Goal: Task Accomplishment & Management: Complete application form

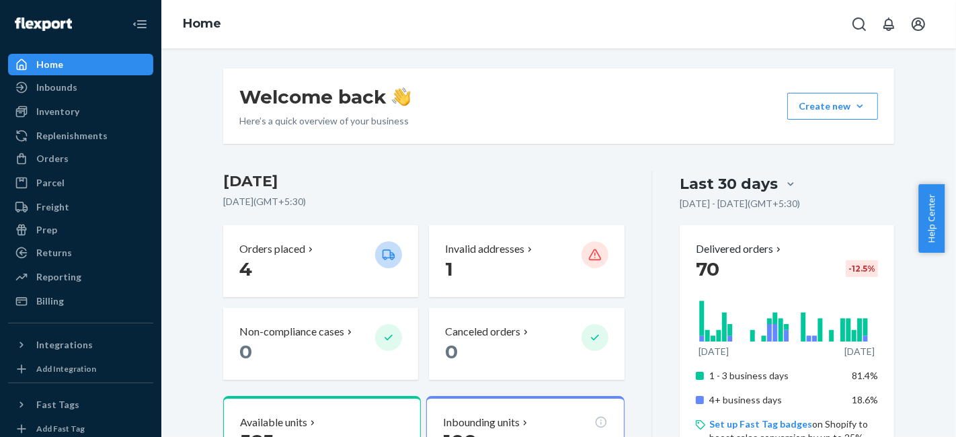
click at [71, 73] on div "Home" at bounding box center [80, 64] width 143 height 19
click at [65, 83] on div "Inbounds" at bounding box center [56, 87] width 41 height 13
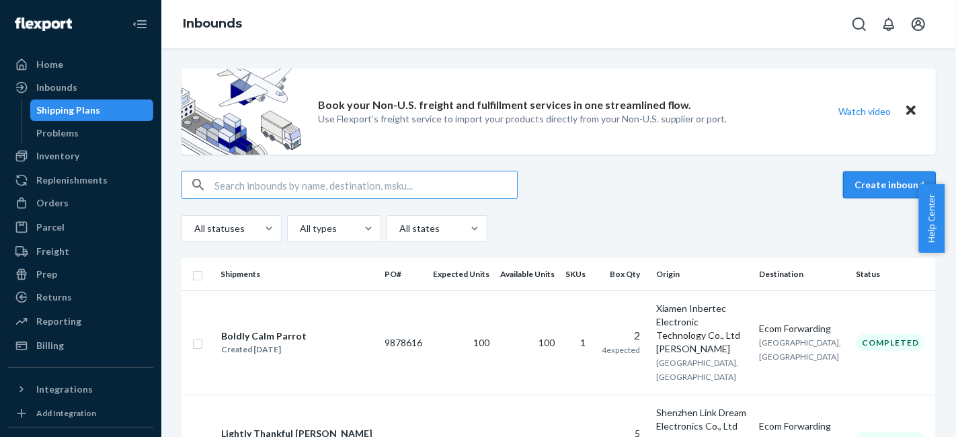
click at [863, 193] on button "Create inbound" at bounding box center [889, 185] width 93 height 27
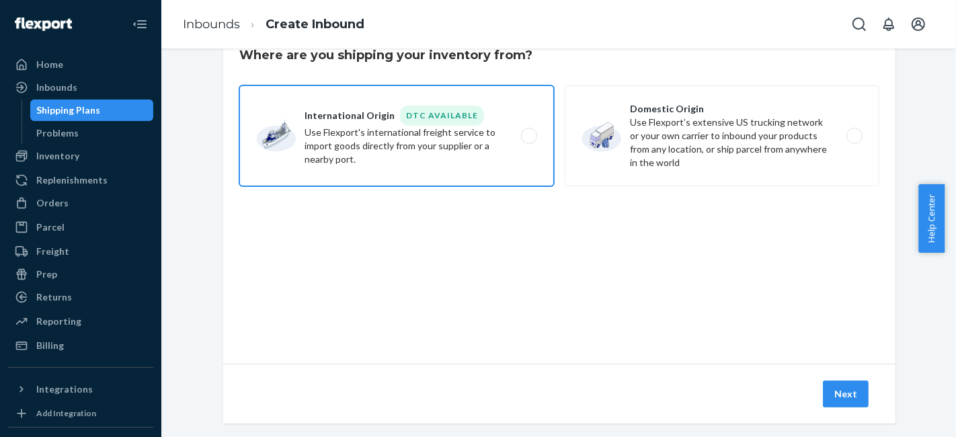
scroll to position [67, 0]
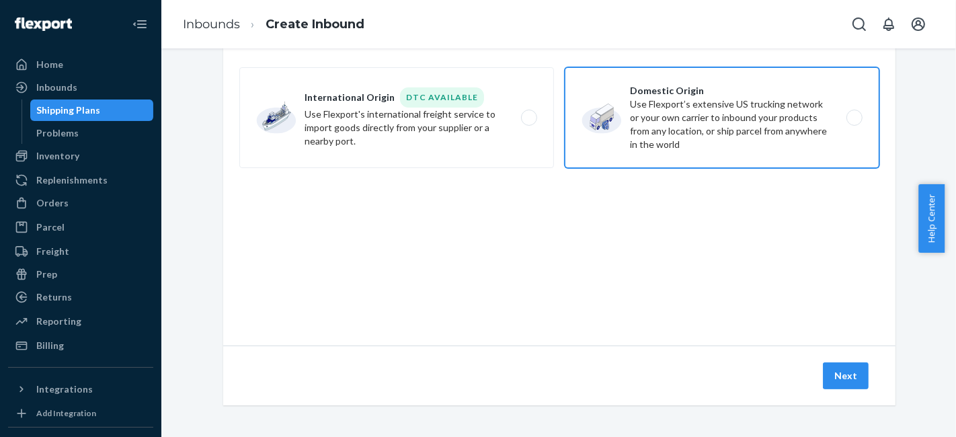
click at [683, 127] on label "Domestic Origin Use Flexport’s extensive US trucking network or your own carrie…" at bounding box center [722, 117] width 315 height 101
click at [854, 122] on input "Domestic Origin Use Flexport’s extensive US trucking network or your own carrie…" at bounding box center [858, 118] width 9 height 9
radio input "true"
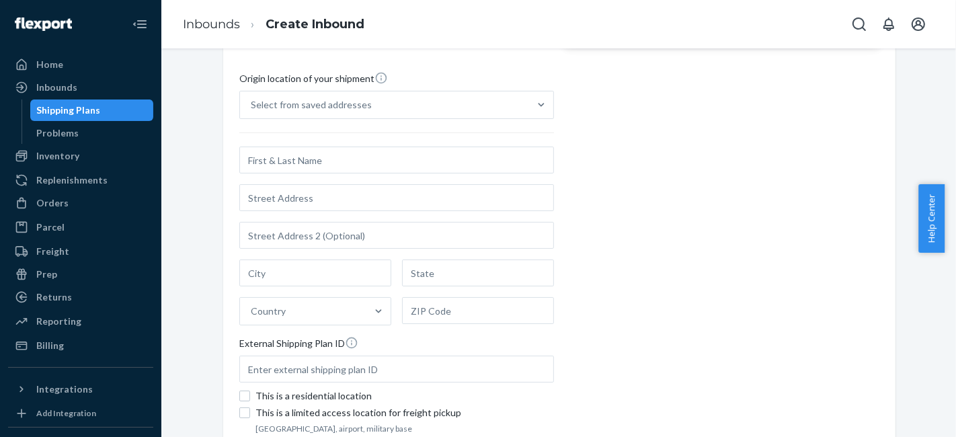
scroll to position [217, 0]
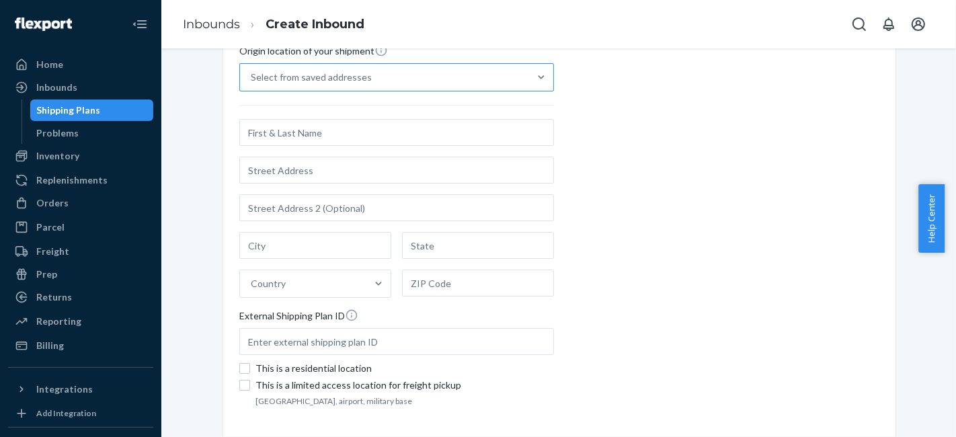
click at [379, 81] on div "Select from saved addresses" at bounding box center [384, 77] width 289 height 27
click at [252, 81] on input "Select from saved addresses" at bounding box center [251, 77] width 1 height 13
click at [379, 81] on div "Select from saved addresses" at bounding box center [384, 77] width 289 height 27
click at [252, 81] on input "0 results available. Select is focused ,type to refine list, press Down to open…" at bounding box center [251, 77] width 1 height 13
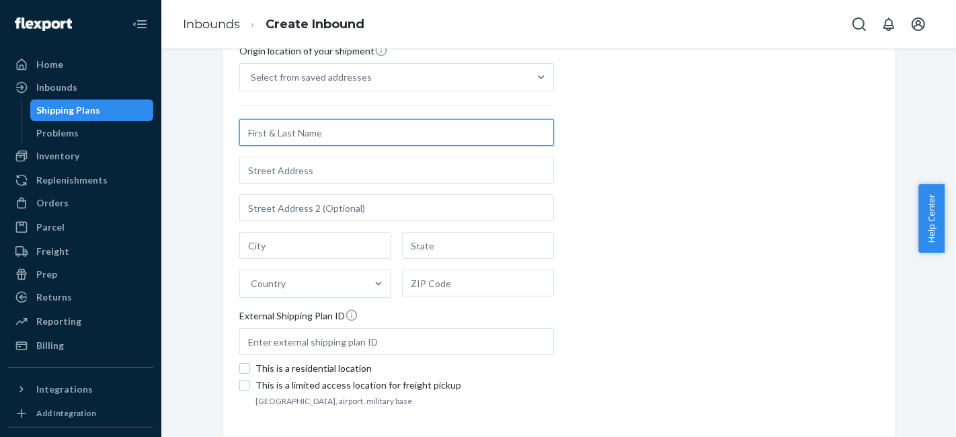
click at [346, 130] on input "text" at bounding box center [396, 132] width 315 height 27
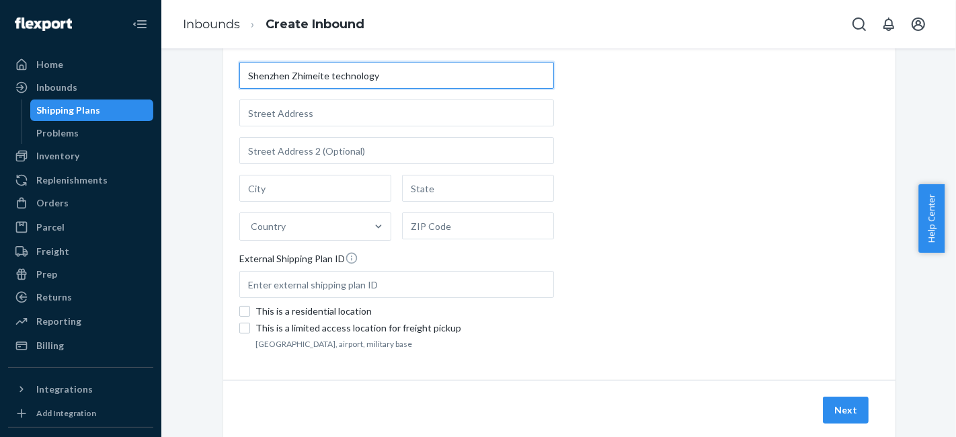
scroll to position [291, 0]
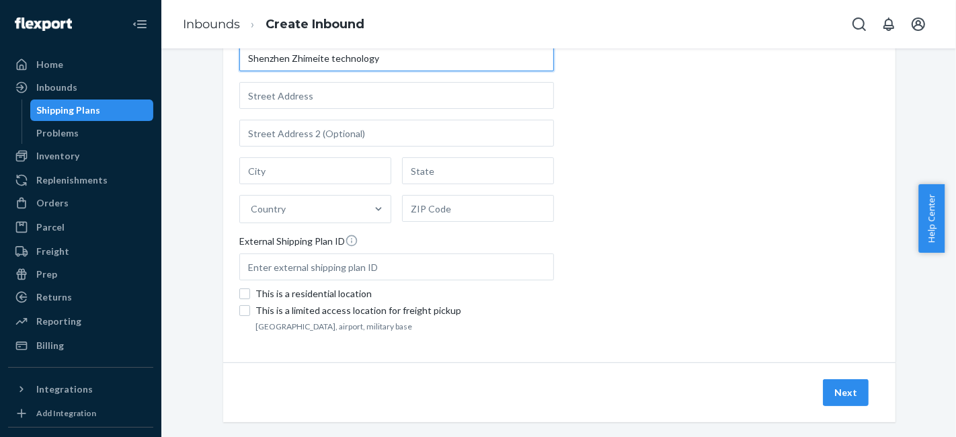
type input "Shenzhen Zhimeite technology"
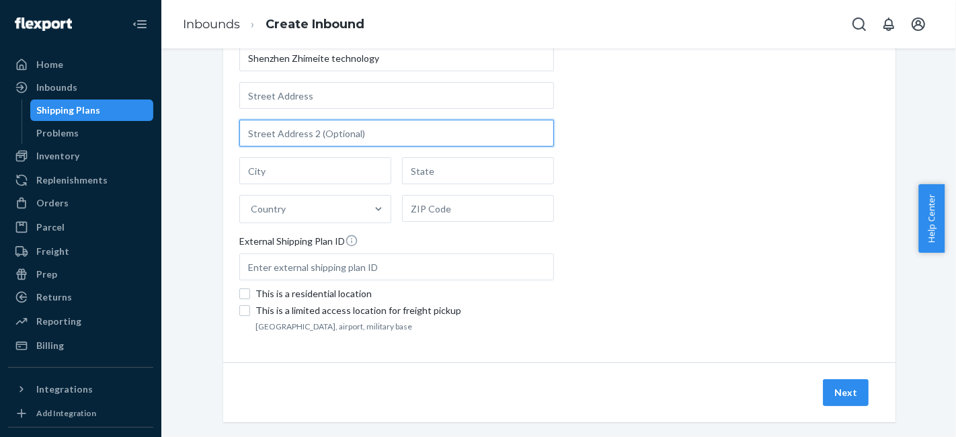
click at [364, 120] on input "text" at bounding box center [396, 133] width 315 height 27
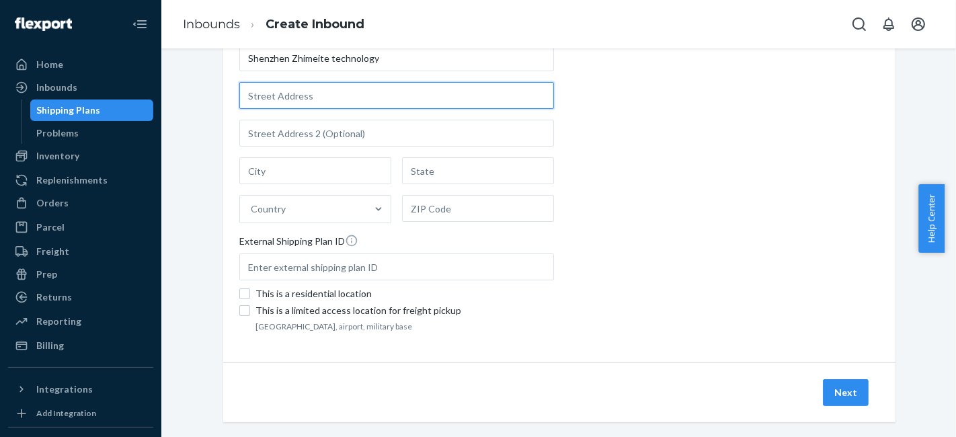
click at [352, 96] on input "text" at bounding box center [396, 95] width 315 height 27
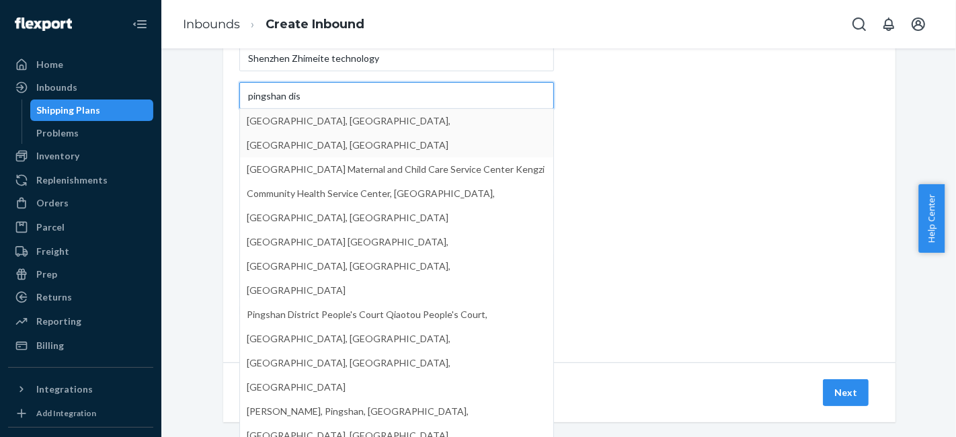
type input "pingshan dis"
type input "[GEOGRAPHIC_DATA] - [GEOGRAPHIC_DATA]"
type input "[GEOGRAPHIC_DATA]"
type input "518118"
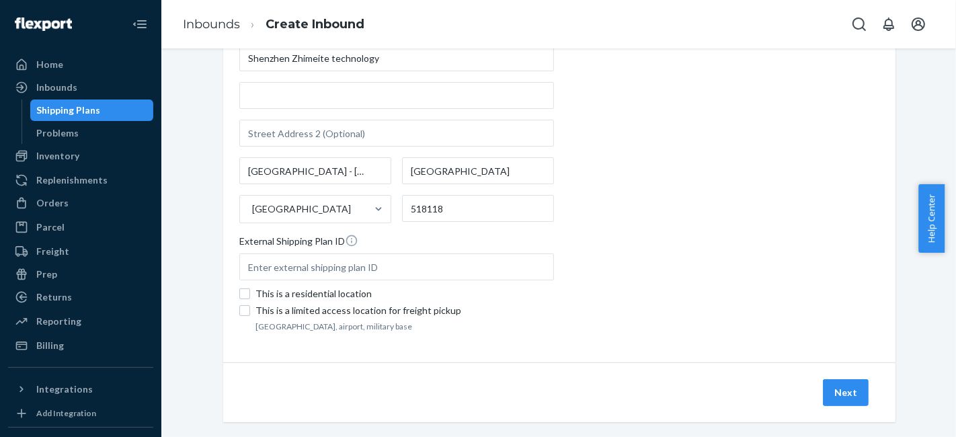
scroll to position [306, 0]
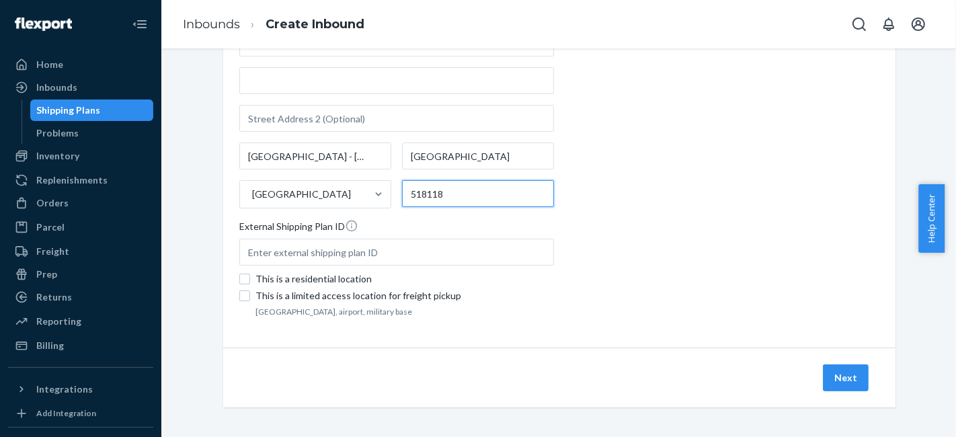
click at [478, 196] on input "518118" at bounding box center [478, 193] width 152 height 27
click at [856, 372] on button "Next" at bounding box center [846, 378] width 46 height 27
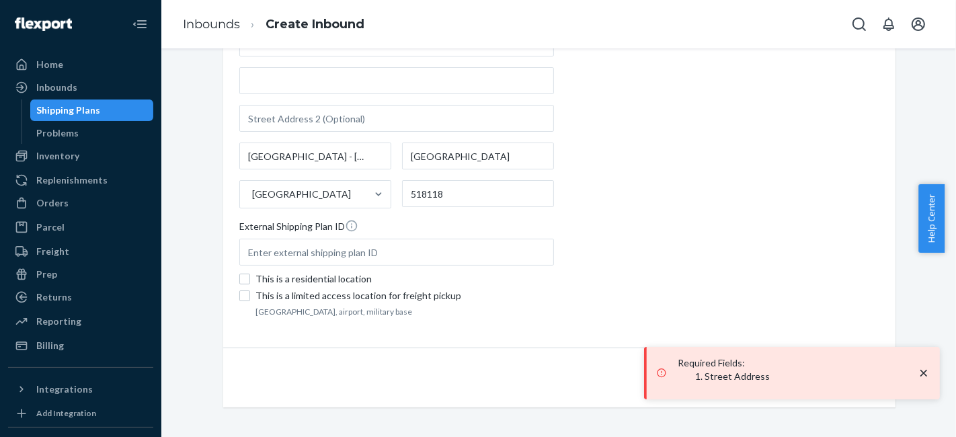
click at [927, 373] on icon "close toast" at bounding box center [923, 373] width 13 height 13
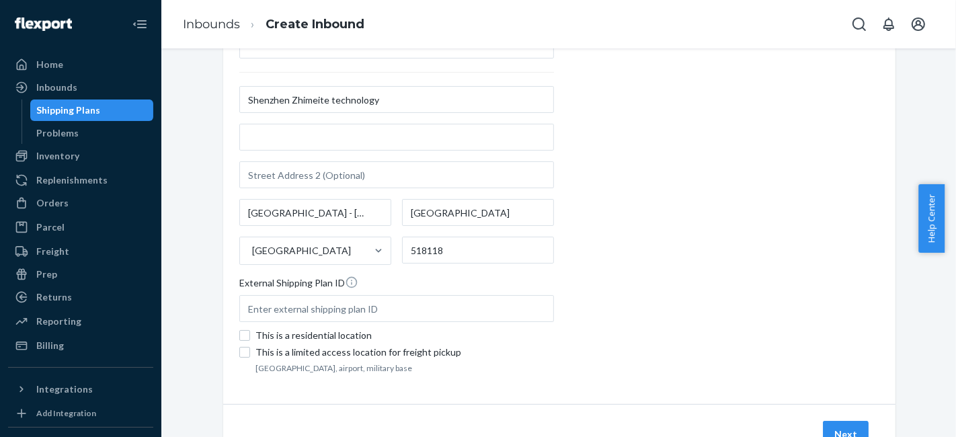
scroll to position [231, 0]
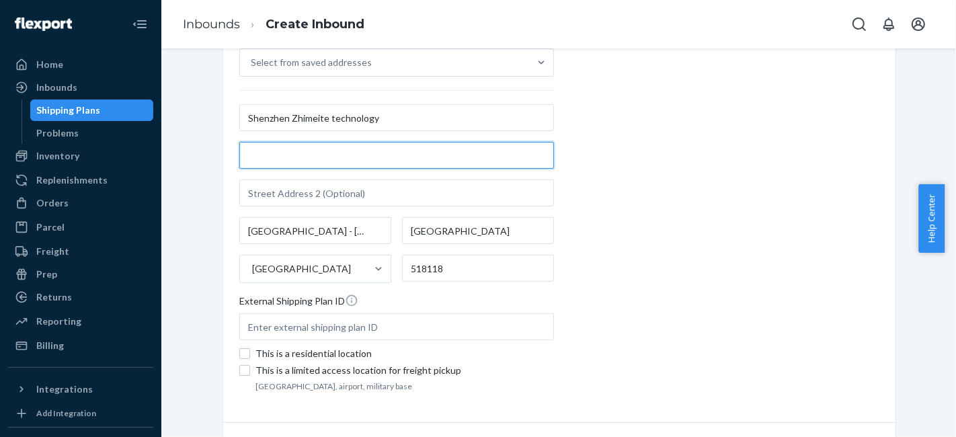
click at [348, 150] on input "text" at bounding box center [396, 155] width 315 height 27
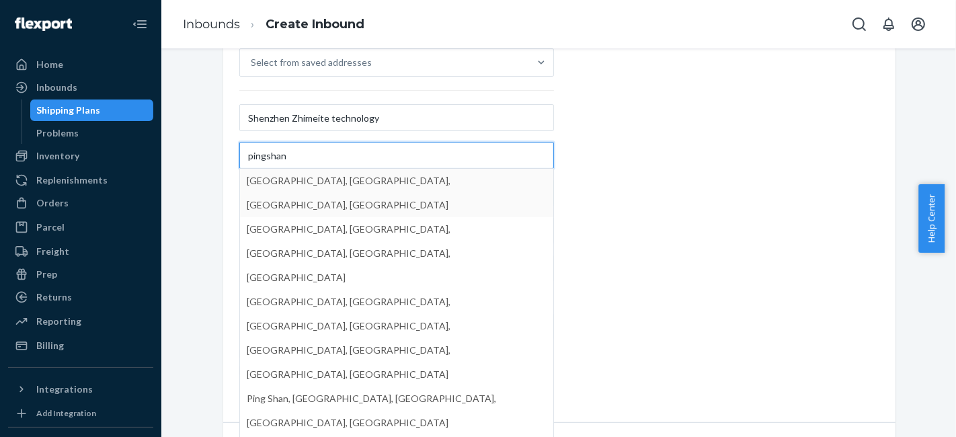
type input "pingshan"
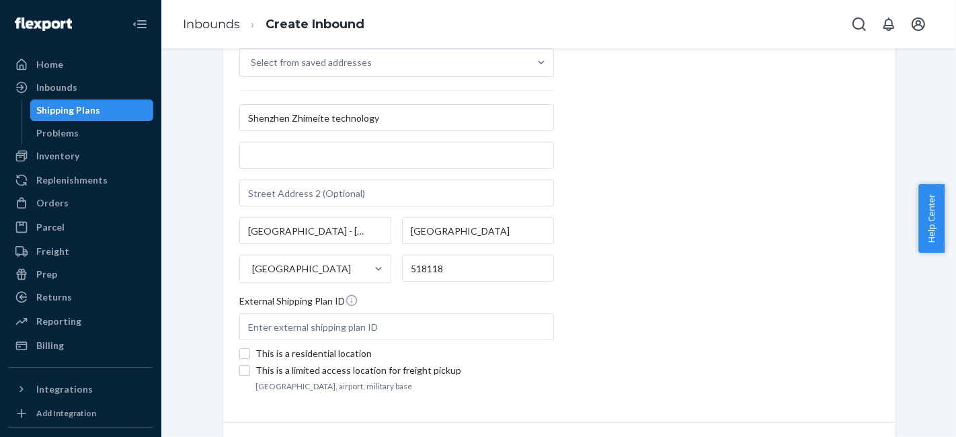
click at [379, 169] on div "Shenzhen Zhimeite technology [GEOGRAPHIC_DATA] - [GEOGRAPHIC_DATA] [GEOGRAPHIC_…" at bounding box center [396, 193] width 315 height 179
click at [252, 69] on input "Select from saved addresses" at bounding box center [251, 62] width 1 height 13
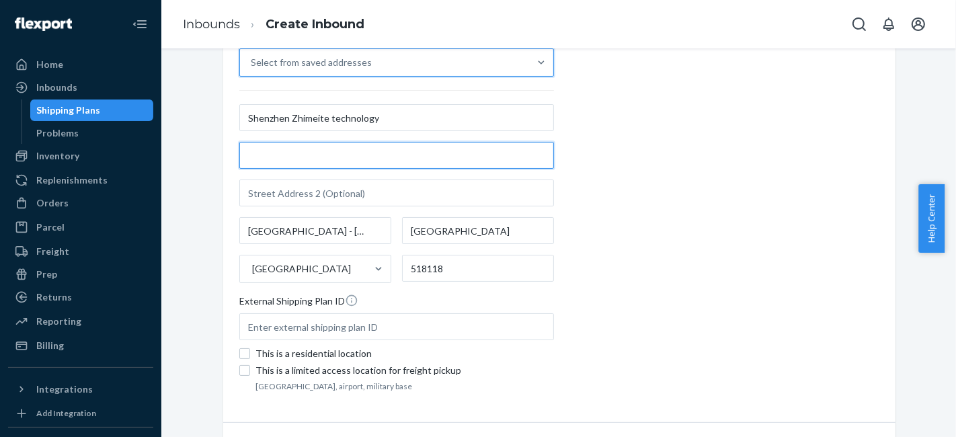
click at [367, 150] on input "text" at bounding box center [396, 155] width 315 height 27
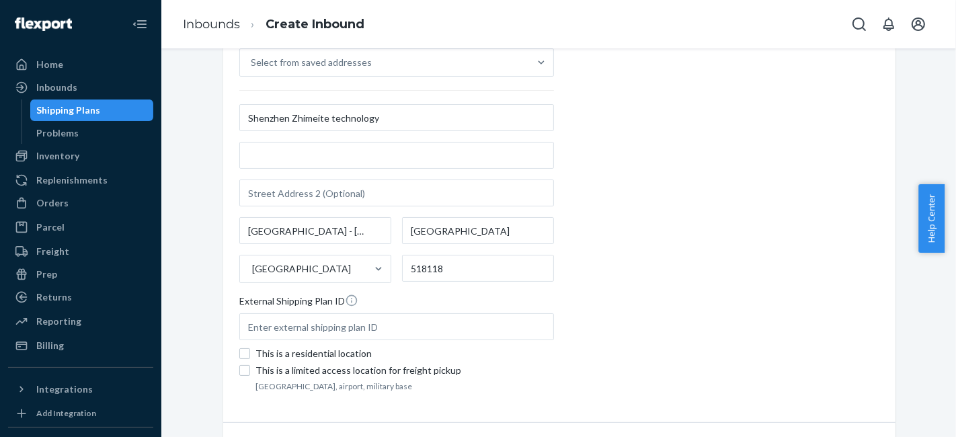
click at [757, 100] on div "Origin location of your shipment Select from saved addresses [GEOGRAPHIC_DATA] …" at bounding box center [559, 212] width 640 height 367
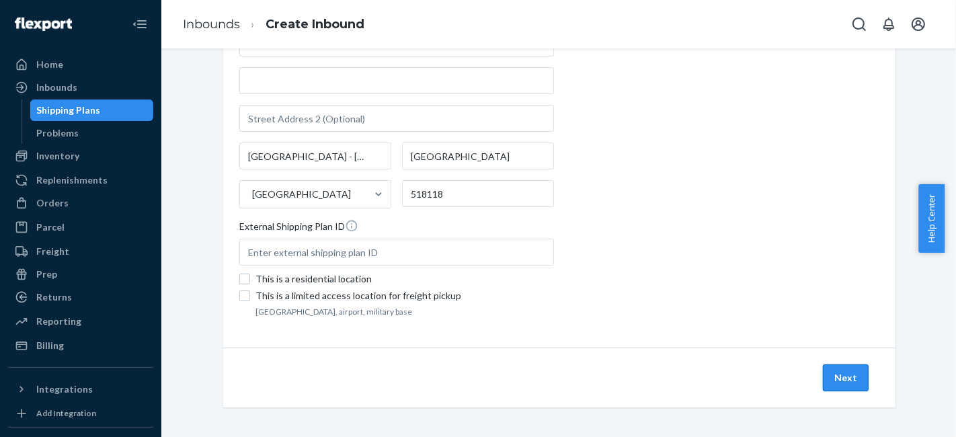
click at [843, 375] on button "Next" at bounding box center [846, 378] width 46 height 27
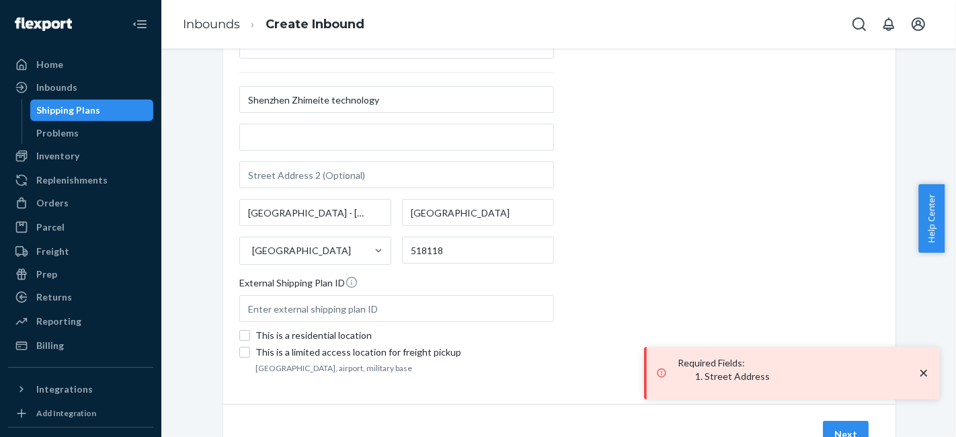
scroll to position [231, 0]
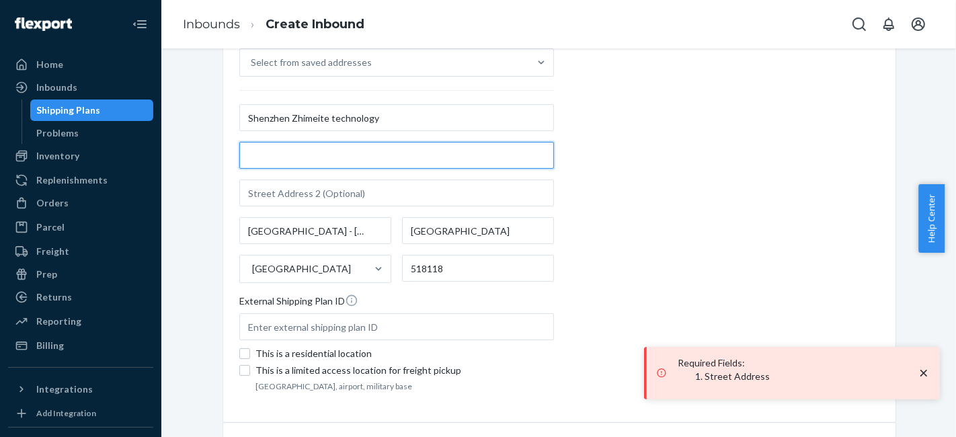
click at [295, 160] on input "text" at bounding box center [396, 155] width 315 height 27
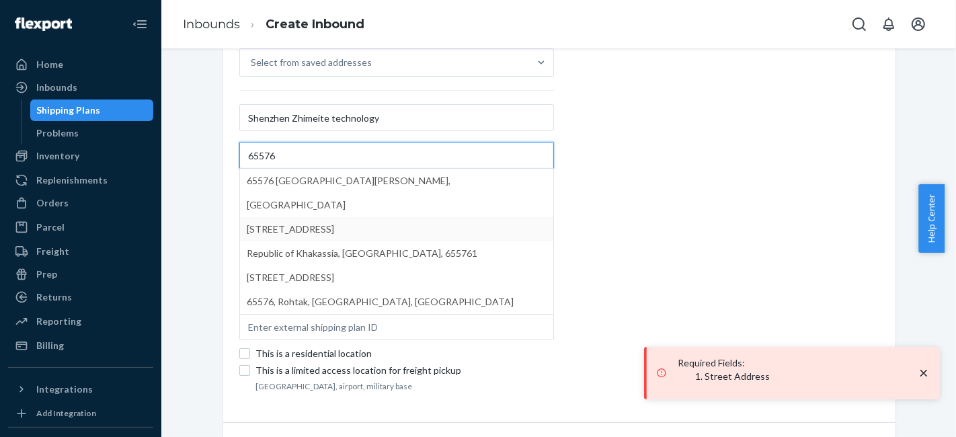
type input "65576"
click at [704, 192] on div "Origin location of your shipment Select from saved addresses [GEOGRAPHIC_DATA] …" at bounding box center [559, 212] width 640 height 367
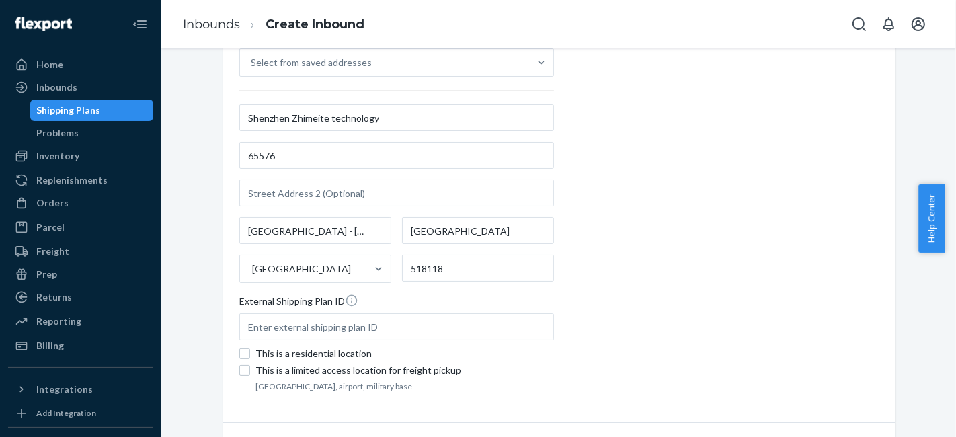
scroll to position [306, 0]
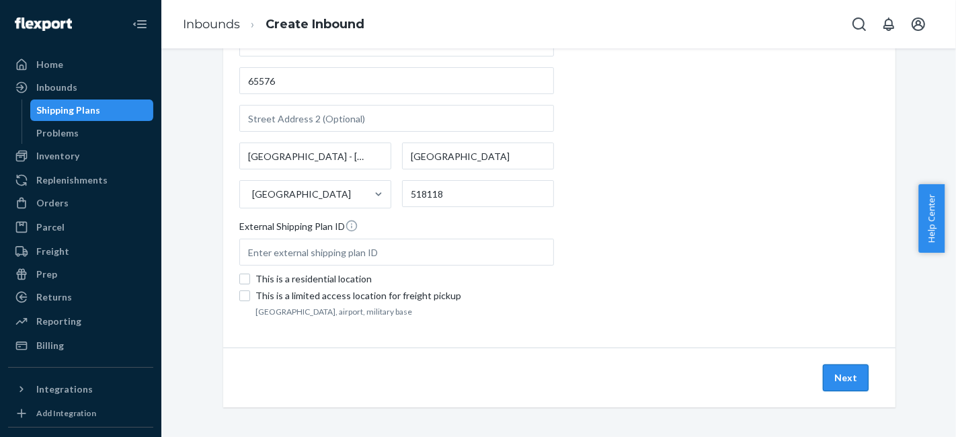
click at [831, 377] on button "Next" at bounding box center [846, 378] width 46 height 27
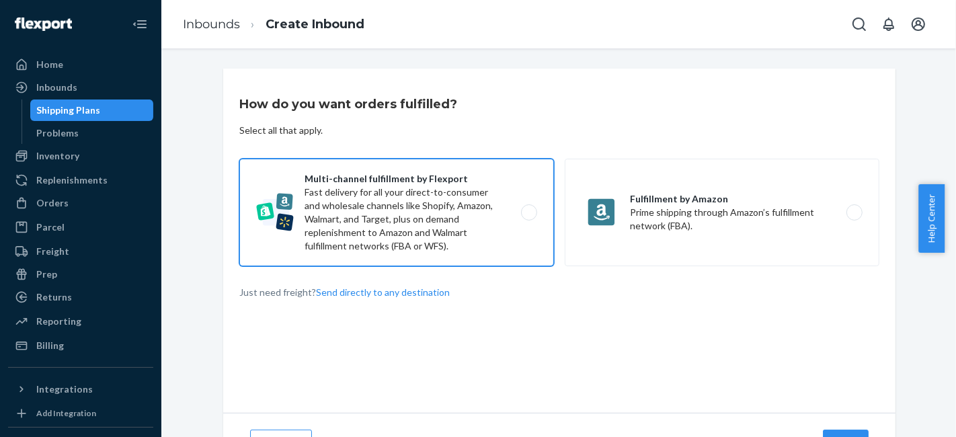
click at [490, 197] on label "Multi-channel fulfillment by Flexport Fast delivery for all your direct-to-cons…" at bounding box center [396, 213] width 315 height 108
click at [529, 209] on input "Multi-channel fulfillment by Flexport Fast delivery for all your direct-to-cons…" at bounding box center [533, 213] width 9 height 9
radio input "true"
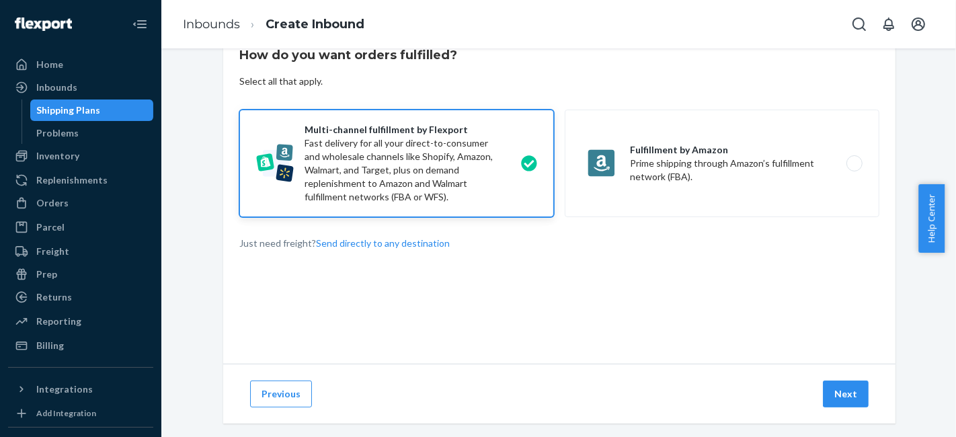
scroll to position [67, 0]
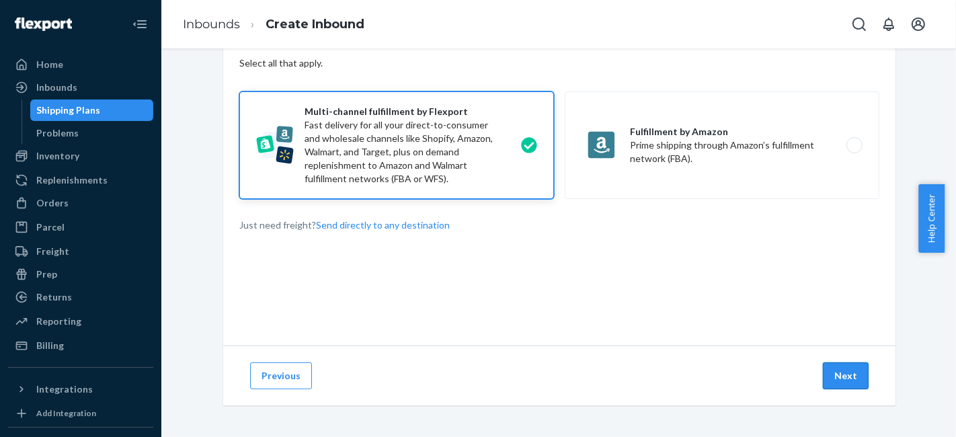
click at [849, 382] on button "Next" at bounding box center [846, 376] width 46 height 27
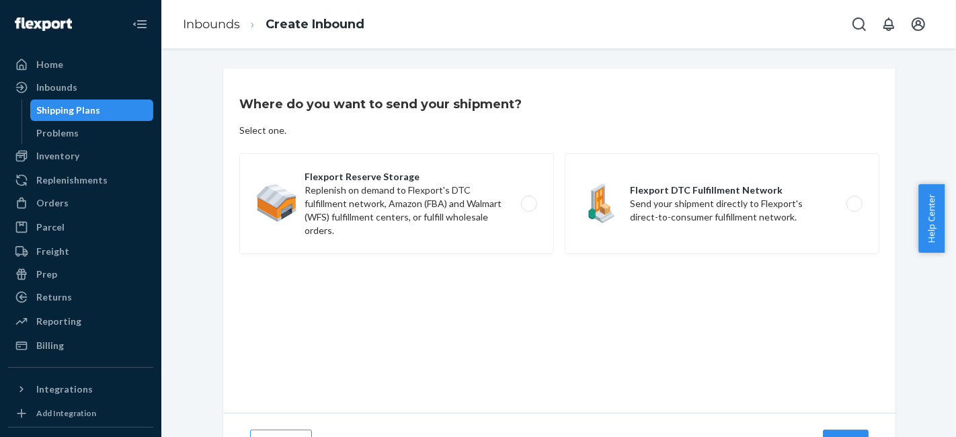
scroll to position [67, 0]
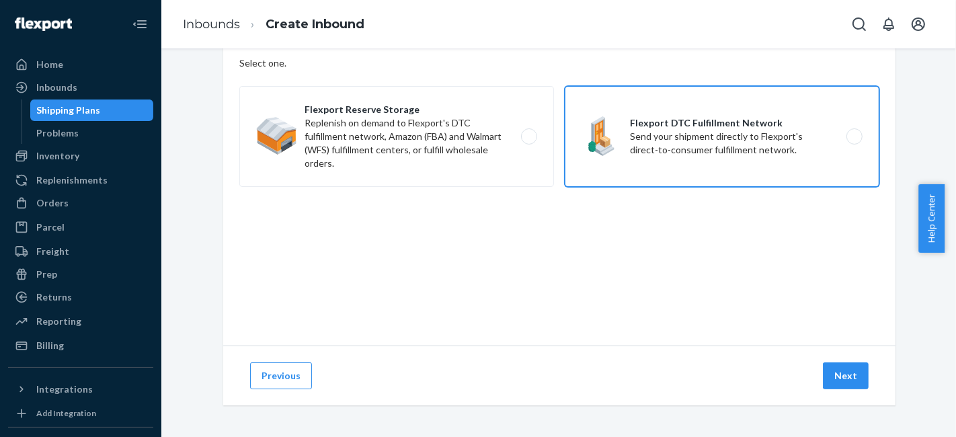
click at [673, 156] on label "Flexport DTC Fulfillment Network Send your shipment directly to Flexport's dire…" at bounding box center [722, 136] width 315 height 101
click at [854, 141] on input "Flexport DTC Fulfillment Network Send your shipment directly to Flexport's dire…" at bounding box center [858, 136] width 9 height 9
radio input "true"
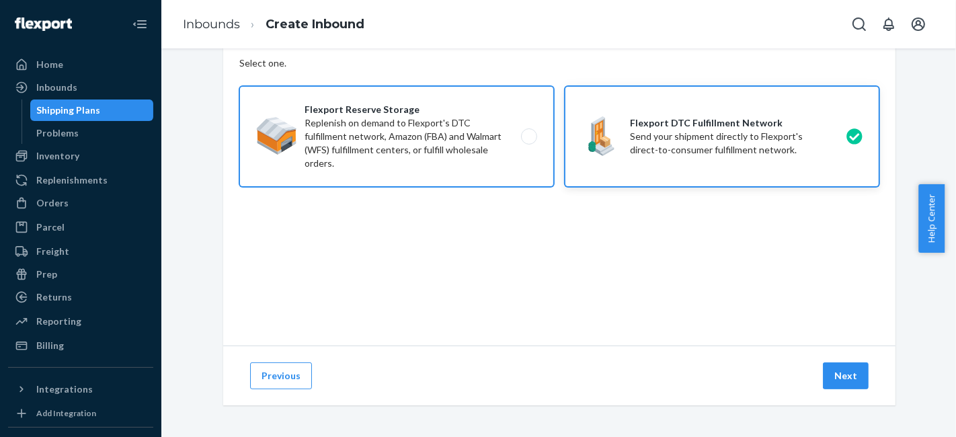
click at [419, 158] on label "Flexport Reserve Storage Replenish on demand to Flexport's DTC fulfillment netw…" at bounding box center [396, 136] width 315 height 101
click at [529, 141] on input "Flexport Reserve Storage Replenish on demand to Flexport's DTC fulfillment netw…" at bounding box center [533, 136] width 9 height 9
radio input "true"
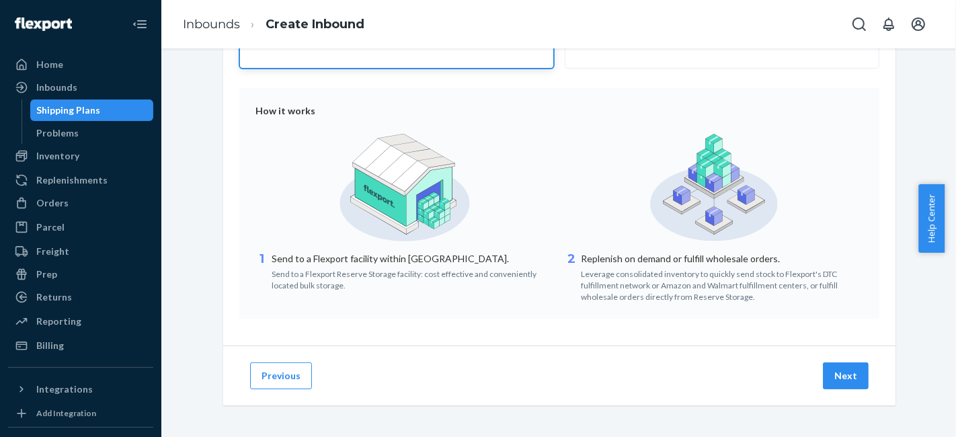
scroll to position [111, 0]
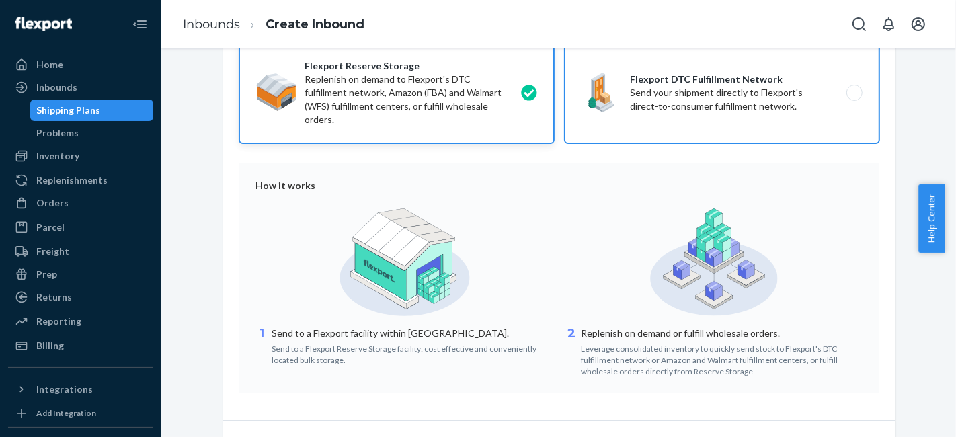
click at [720, 113] on label "Flexport DTC Fulfillment Network Send your shipment directly to Flexport's dire…" at bounding box center [722, 92] width 315 height 101
click at [854, 98] on input "Flexport DTC Fulfillment Network Send your shipment directly to Flexport's dire…" at bounding box center [858, 93] width 9 height 9
radio input "true"
radio input "false"
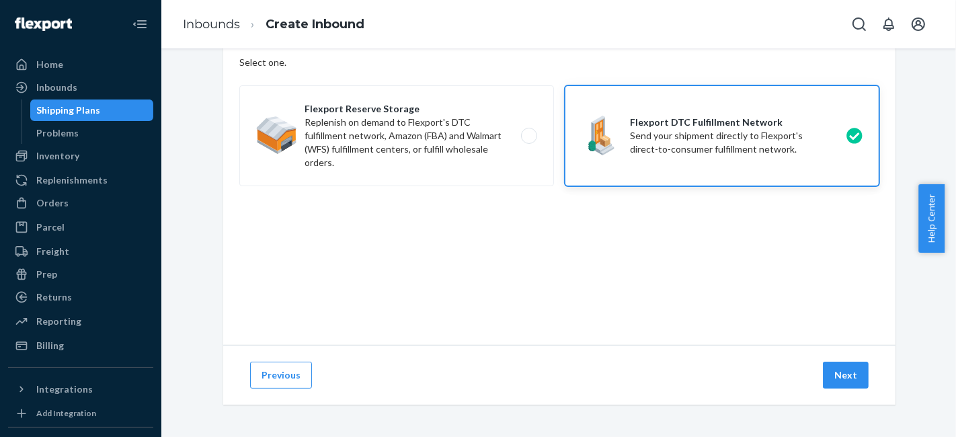
scroll to position [67, 0]
click at [847, 374] on button "Next" at bounding box center [846, 376] width 46 height 27
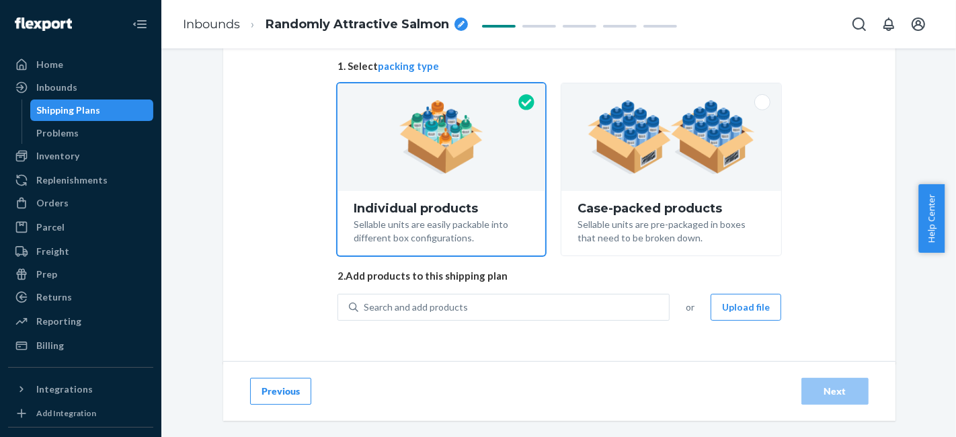
scroll to position [106, 0]
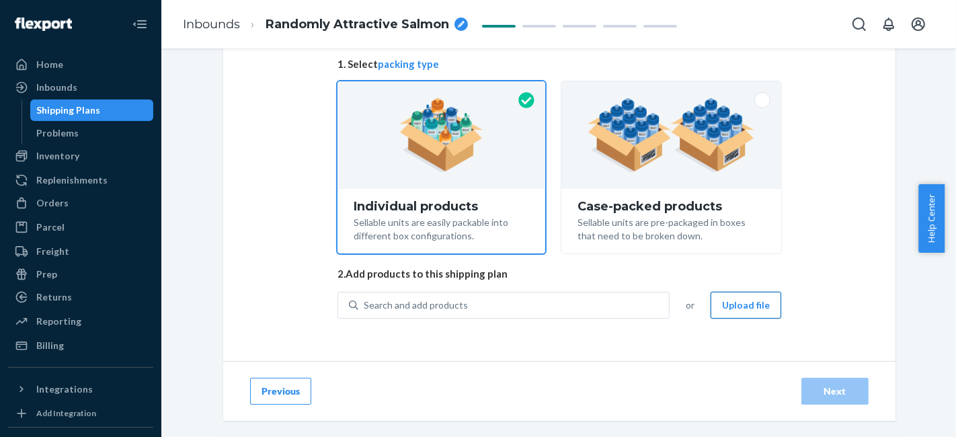
click at [736, 309] on button "Upload file" at bounding box center [746, 305] width 71 height 27
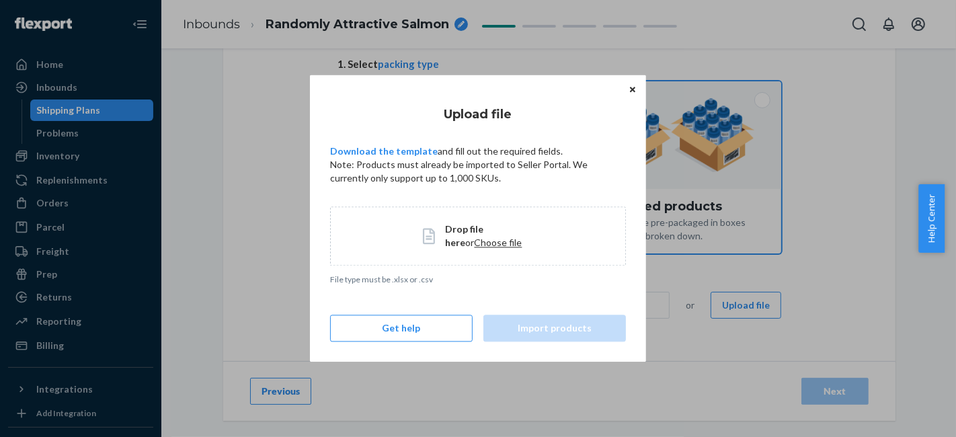
drag, startPoint x: 630, startPoint y: 89, endPoint x: 628, endPoint y: 97, distance: 8.3
click at [630, 89] on icon "Close" at bounding box center [632, 89] width 5 height 8
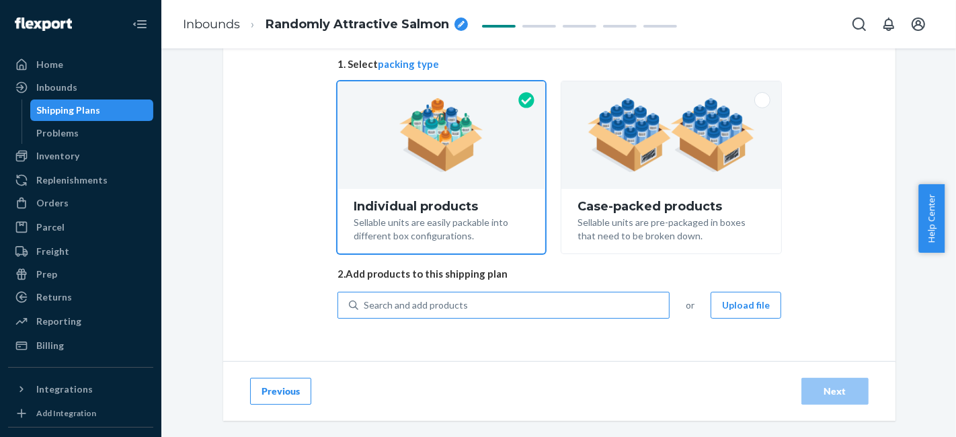
click at [497, 307] on div "Search and add products" at bounding box center [513, 305] width 311 height 24
click at [365, 307] on input "Search and add products" at bounding box center [364, 305] width 1 height 13
click at [71, 182] on div "Replenishments" at bounding box center [71, 180] width 71 height 13
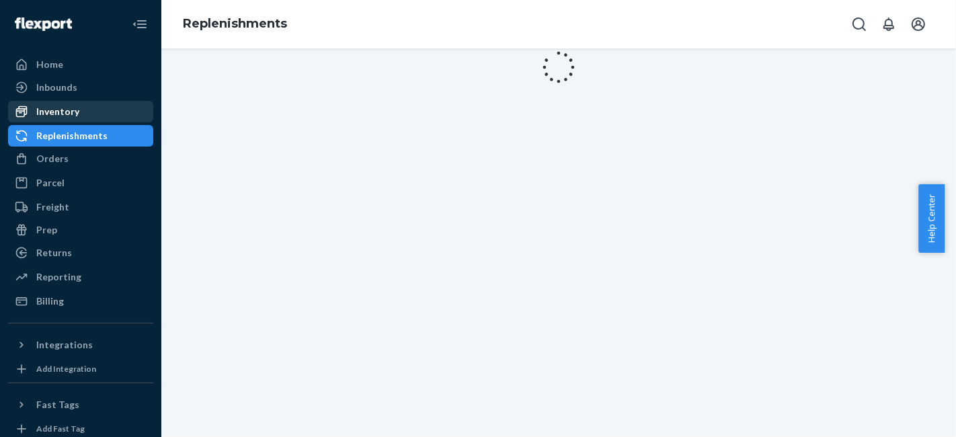
click at [67, 113] on div "Inventory" at bounding box center [57, 111] width 43 height 13
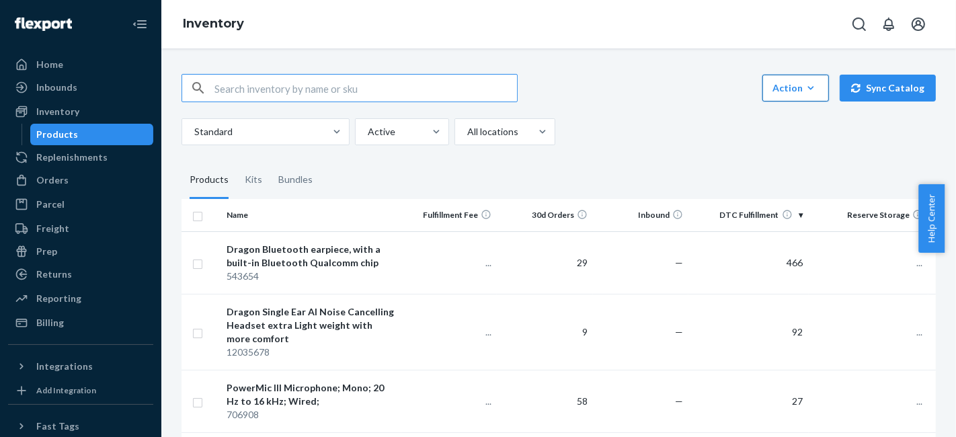
click at [796, 93] on div "Action" at bounding box center [796, 87] width 46 height 13
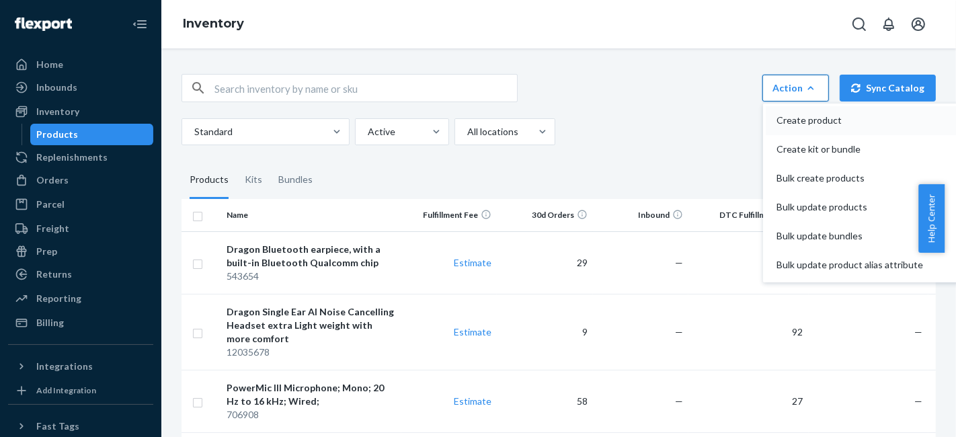
click at [816, 116] on span "Create product" at bounding box center [850, 120] width 147 height 9
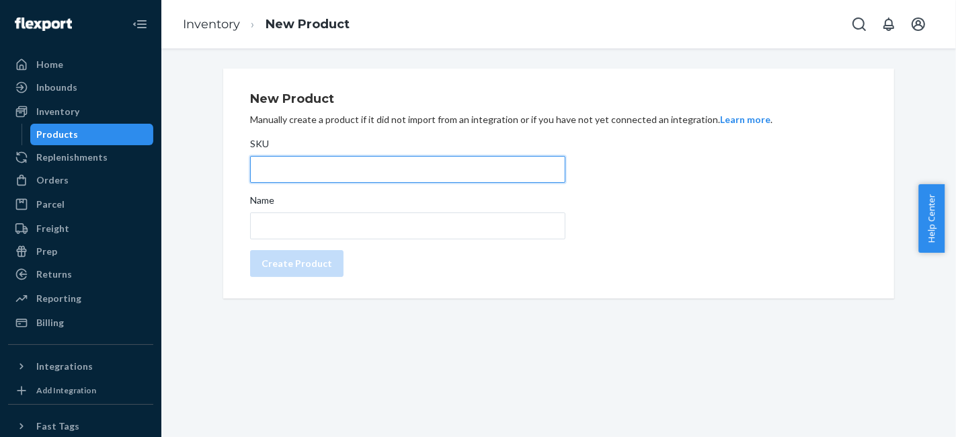
click at [395, 166] on input "SKU" at bounding box center [407, 169] width 315 height 27
drag, startPoint x: 313, startPoint y: 180, endPoint x: 236, endPoint y: 174, distance: 77.6
click at [237, 174] on div "New Product Manually create a product if it did not import from an integration …" at bounding box center [558, 184] width 671 height 230
type input "5675476"
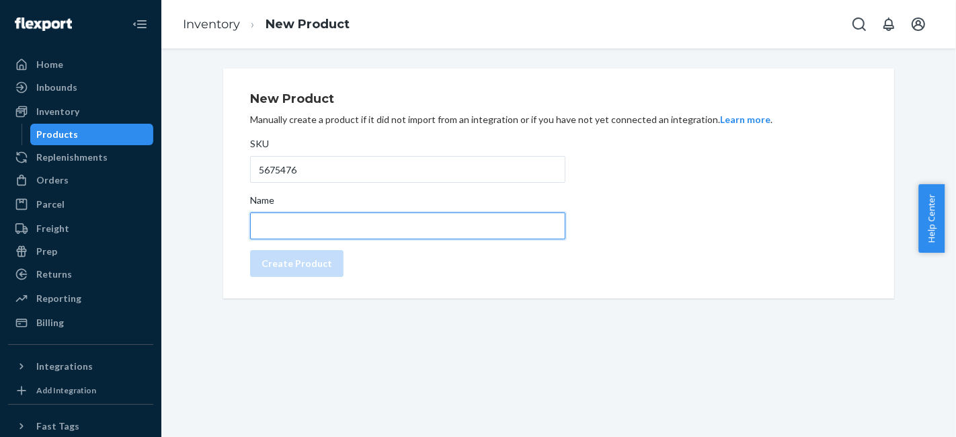
click at [348, 227] on input "Name" at bounding box center [407, 226] width 315 height 27
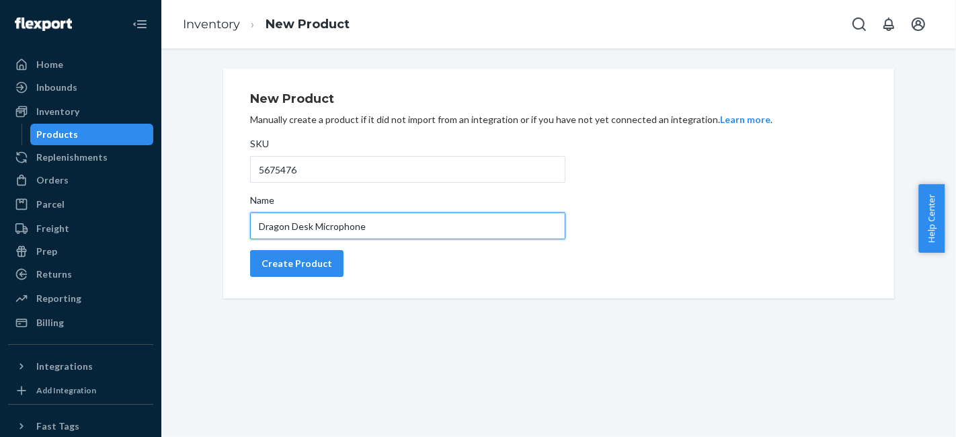
type input "Dragon Desk Microphone"
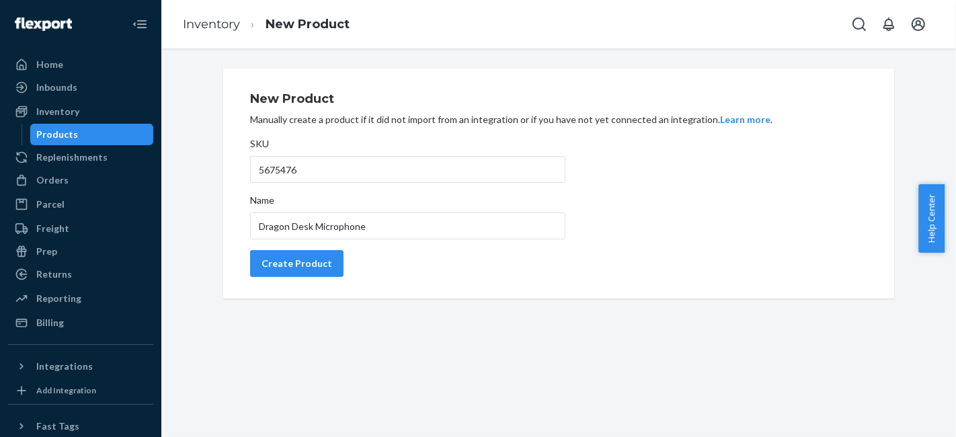
click at [656, 204] on div "New Product Manually create a product if it did not import from an integration …" at bounding box center [558, 184] width 617 height 198
click at [302, 254] on button "Create Product" at bounding box center [296, 263] width 93 height 27
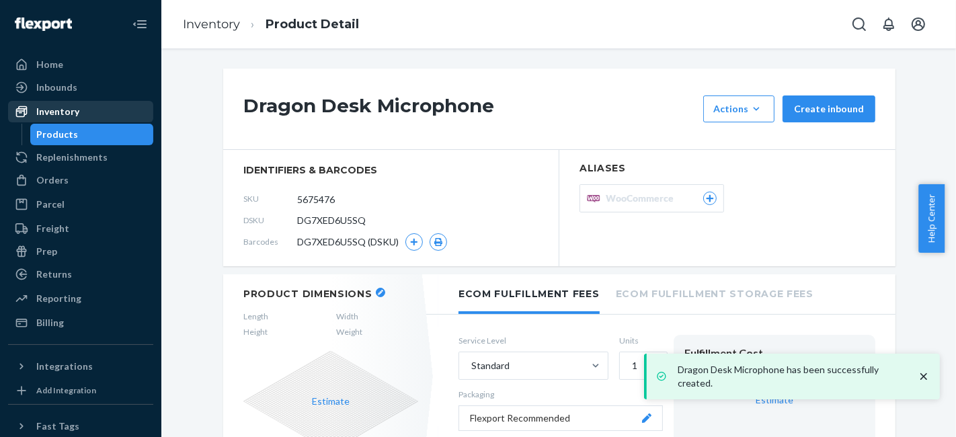
drag, startPoint x: 67, startPoint y: 86, endPoint x: 112, endPoint y: 101, distance: 47.4
click at [67, 86] on div "Inbounds" at bounding box center [56, 87] width 41 height 13
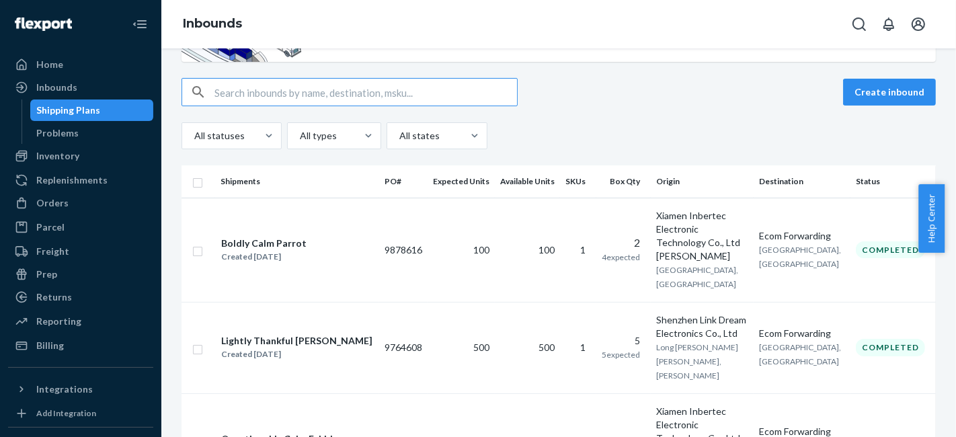
scroll to position [75, 0]
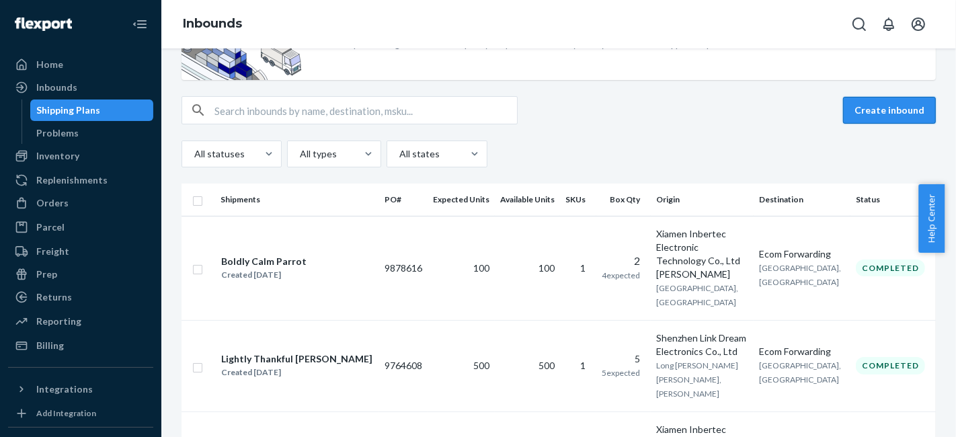
click at [868, 114] on button "Create inbound" at bounding box center [889, 110] width 93 height 27
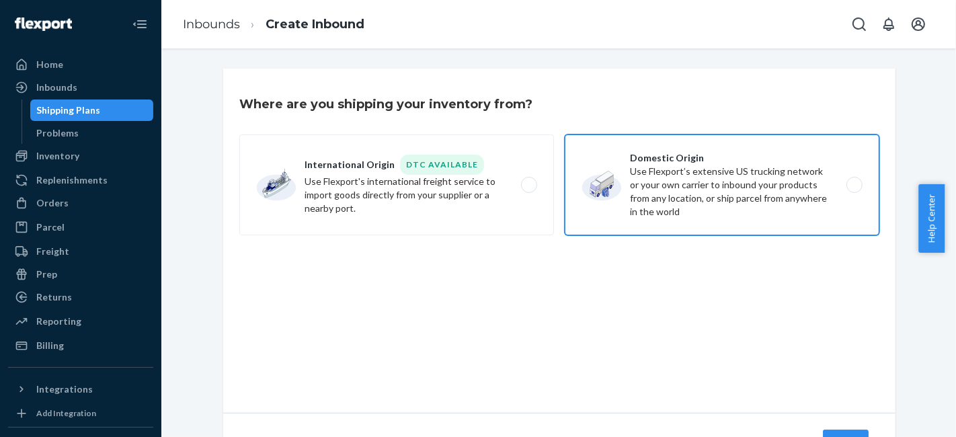
click at [628, 193] on label "Domestic Origin Use Flexport’s extensive US trucking network or your own carrie…" at bounding box center [722, 185] width 315 height 101
click at [854, 190] on input "Domestic Origin Use Flexport’s extensive US trucking network or your own carrie…" at bounding box center [858, 185] width 9 height 9
radio input "true"
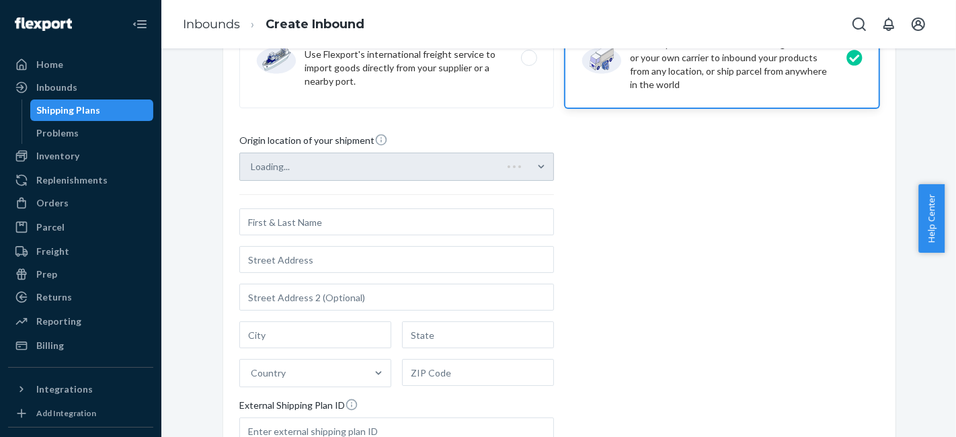
scroll to position [224, 0]
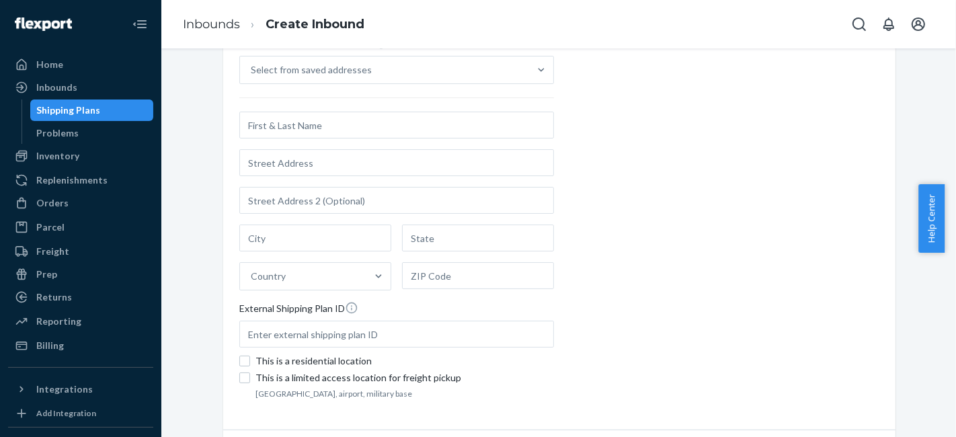
click at [381, 139] on div "Country" at bounding box center [396, 201] width 315 height 179
click at [252, 77] on input "Select from saved addresses" at bounding box center [251, 69] width 1 height 13
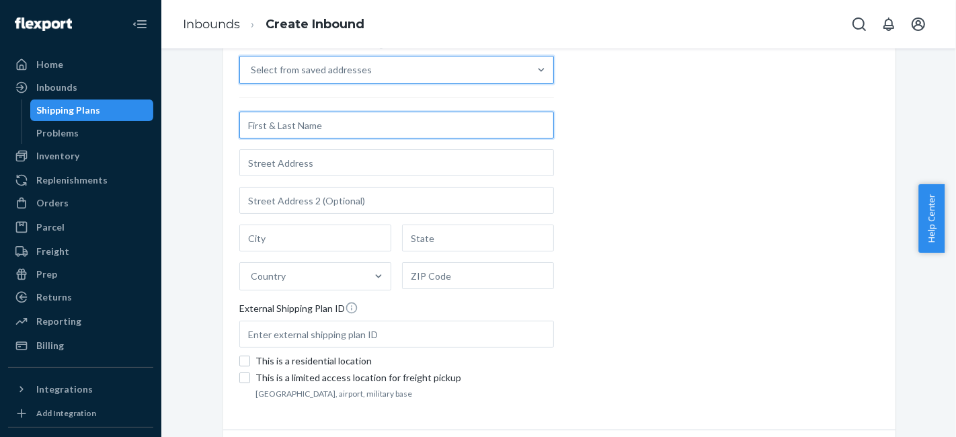
click at [377, 126] on input "text" at bounding box center [396, 125] width 315 height 27
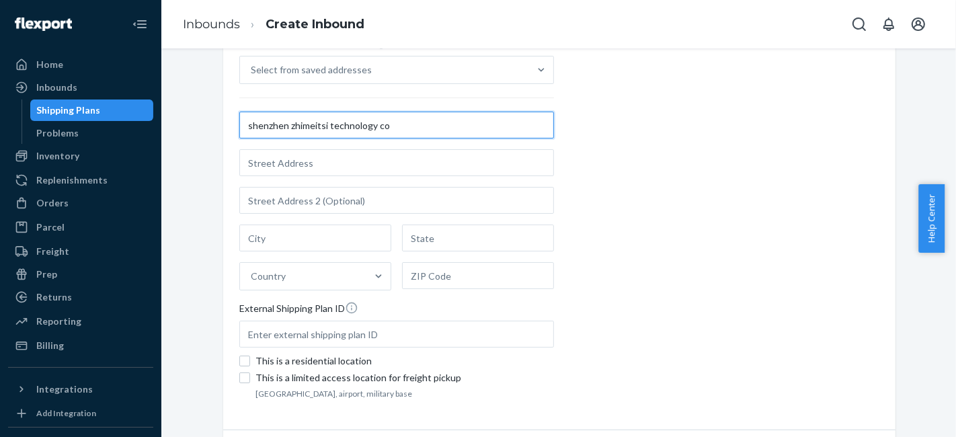
type input "shenzhen zhimeitsi technology co"
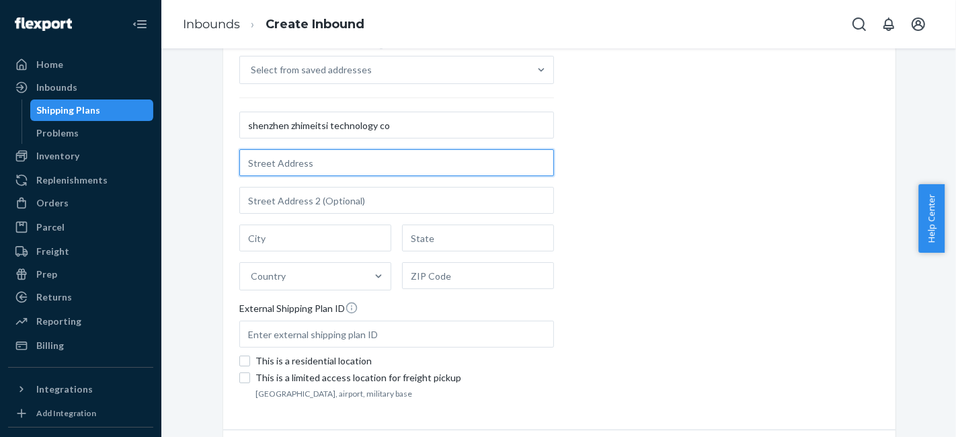
click at [346, 160] on input "text" at bounding box center [396, 162] width 315 height 27
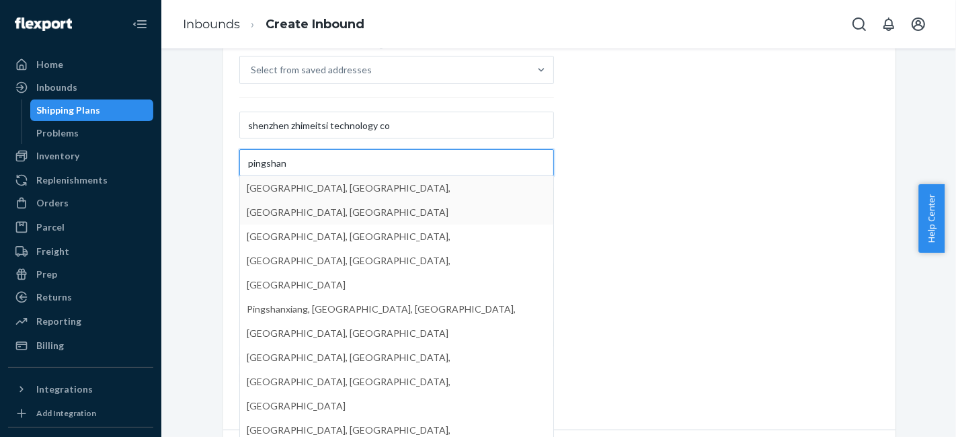
type input "pingshan"
type input "[GEOGRAPHIC_DATA] - [GEOGRAPHIC_DATA]"
type input "[GEOGRAPHIC_DATA]"
type input "518118"
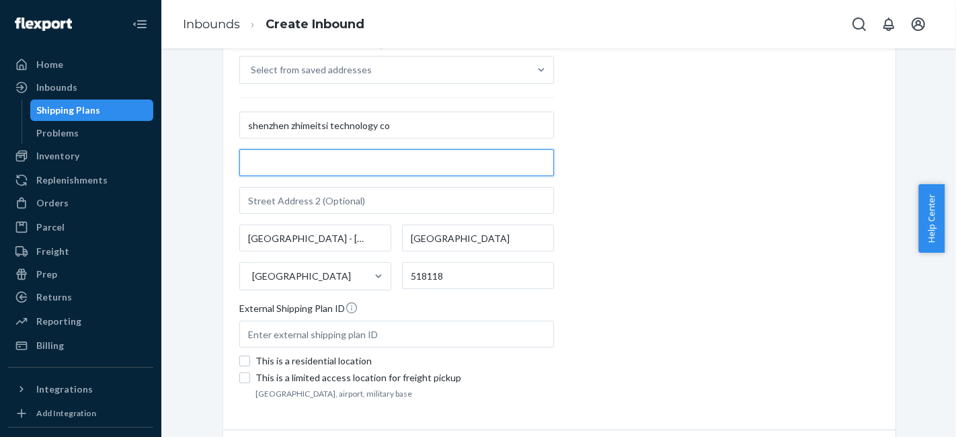
click at [340, 172] on input "text" at bounding box center [396, 162] width 315 height 27
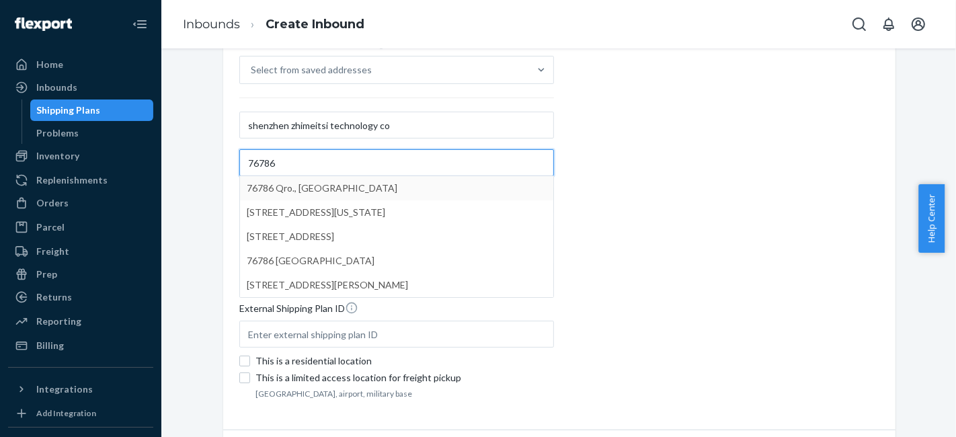
type input "76786"
click at [916, 163] on div "Where are you shipping your inventory from? International Origin DTC Available …" at bounding box center [559, 183] width 775 height 677
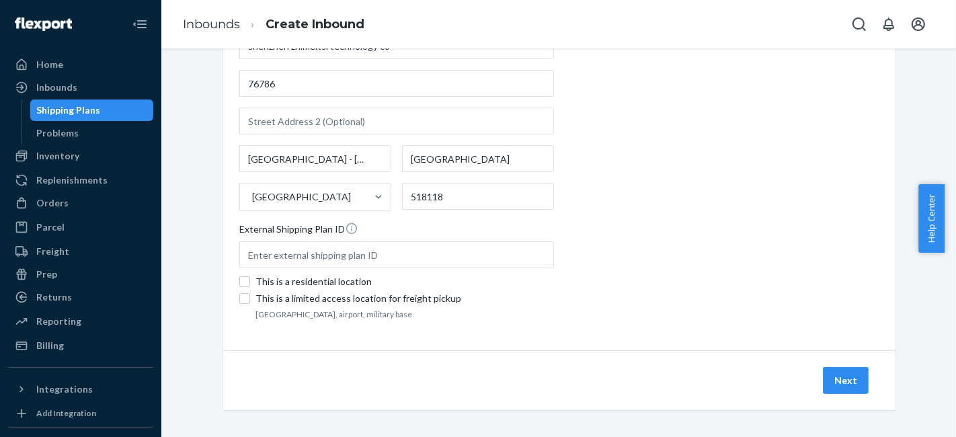
scroll to position [306, 0]
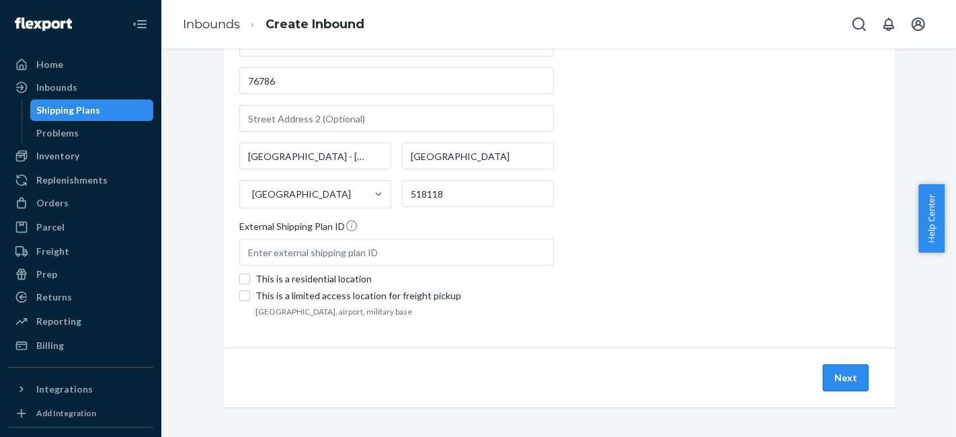
click at [851, 372] on button "Next" at bounding box center [846, 378] width 46 height 27
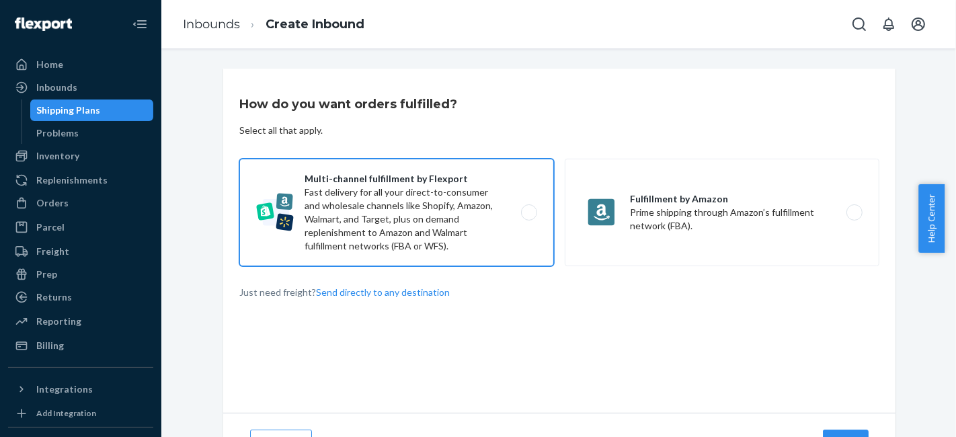
click at [418, 222] on label "Multi-channel fulfillment by Flexport Fast delivery for all your direct-to-cons…" at bounding box center [396, 213] width 315 height 108
click at [529, 217] on input "Multi-channel fulfillment by Flexport Fast delivery for all your direct-to-cons…" at bounding box center [533, 213] width 9 height 9
radio input "true"
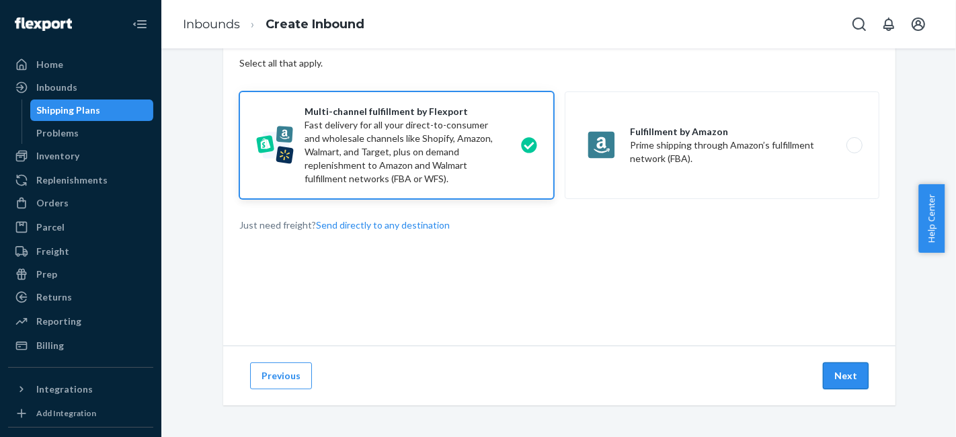
click at [850, 371] on button "Next" at bounding box center [846, 376] width 46 height 27
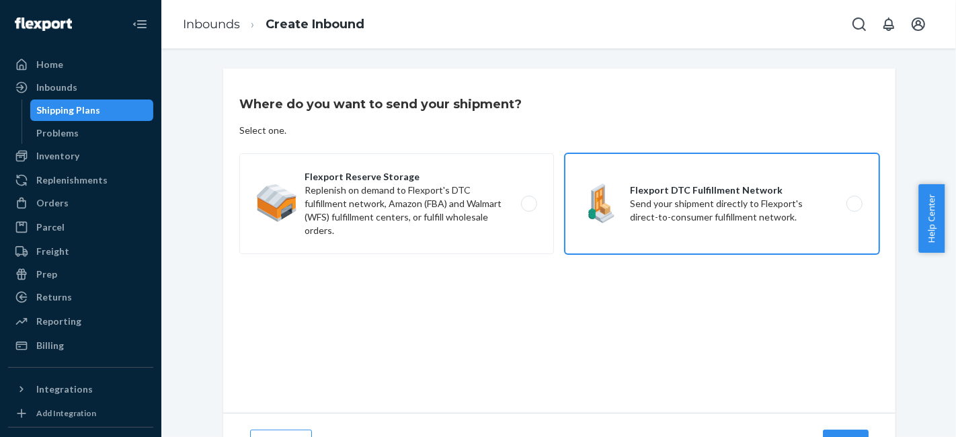
click at [674, 209] on label "Flexport DTC Fulfillment Network Send your shipment directly to Flexport's dire…" at bounding box center [722, 203] width 315 height 101
click at [854, 209] on input "Flexport DTC Fulfillment Network Send your shipment directly to Flexport's dire…" at bounding box center [858, 204] width 9 height 9
radio input "true"
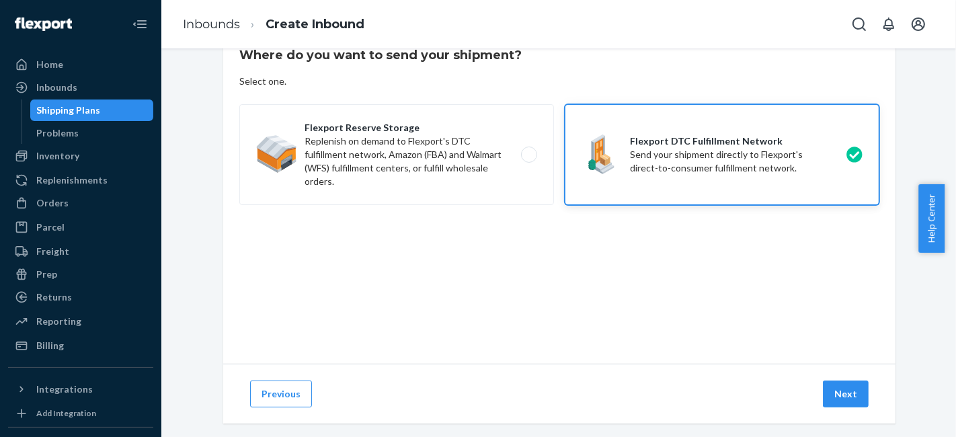
scroll to position [67, 0]
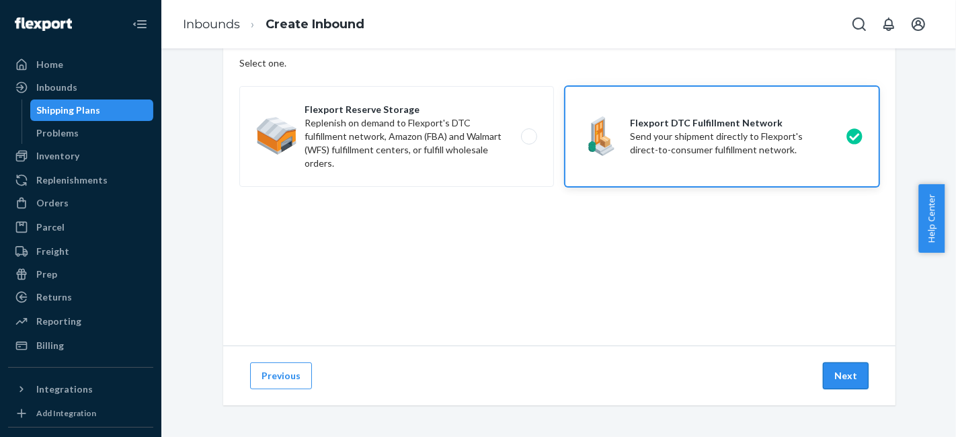
click at [852, 372] on button "Next" at bounding box center [846, 376] width 46 height 27
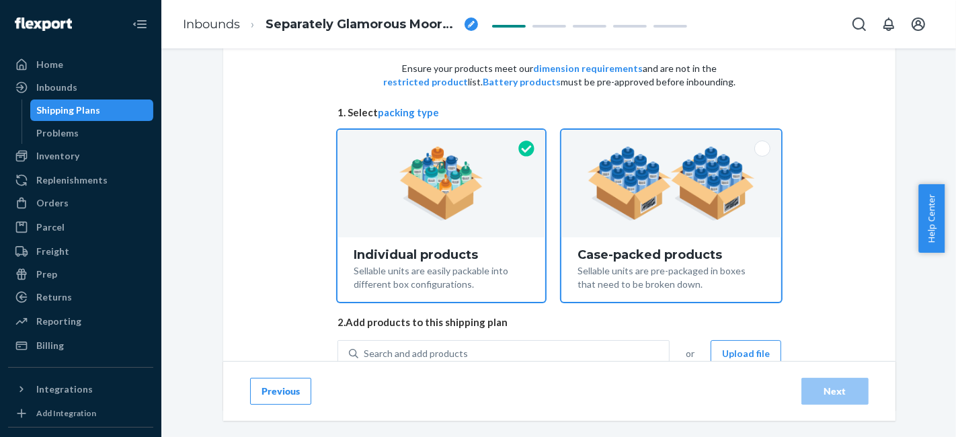
scroll to position [106, 0]
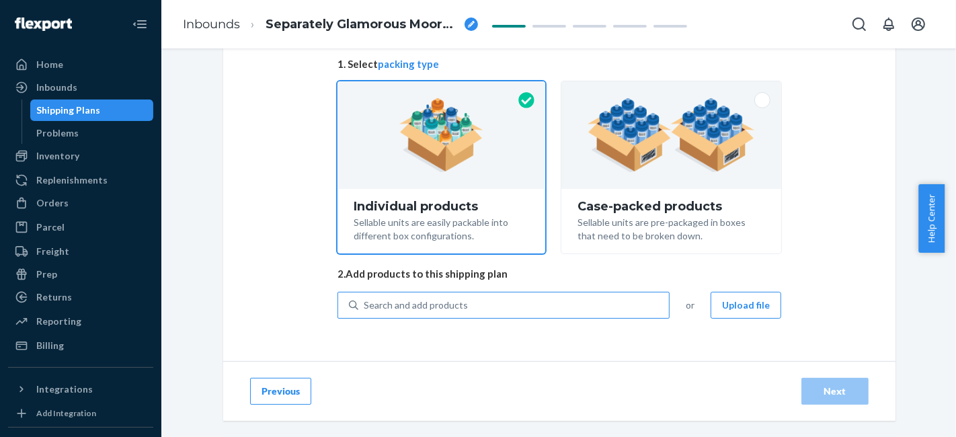
click at [501, 298] on div "Search and add products" at bounding box center [513, 305] width 311 height 24
click at [365, 299] on input "Search and add products" at bounding box center [364, 305] width 1 height 13
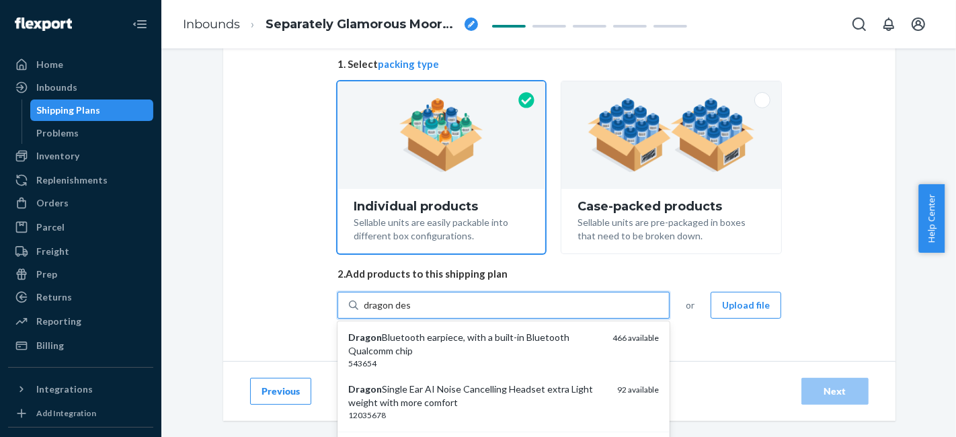
type input "dragon desk"
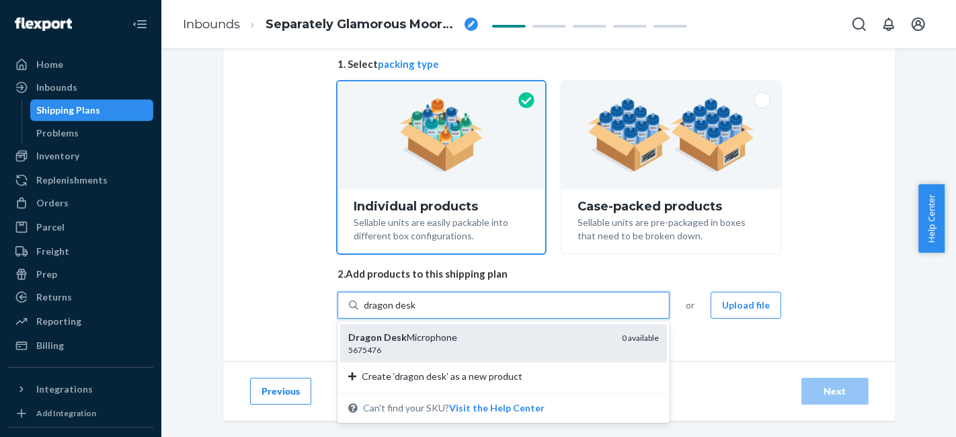
click at [470, 345] on div "5675476" at bounding box center [479, 349] width 263 height 11
click at [415, 312] on input "dragon desk" at bounding box center [389, 305] width 51 height 13
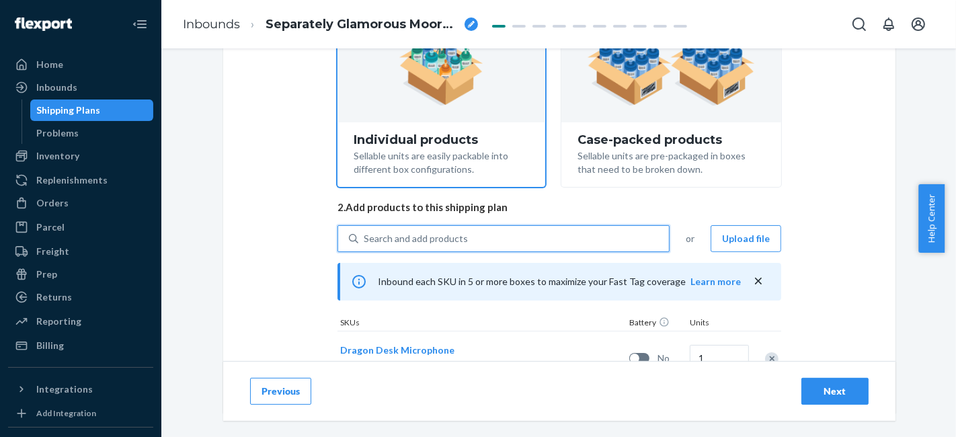
scroll to position [223, 0]
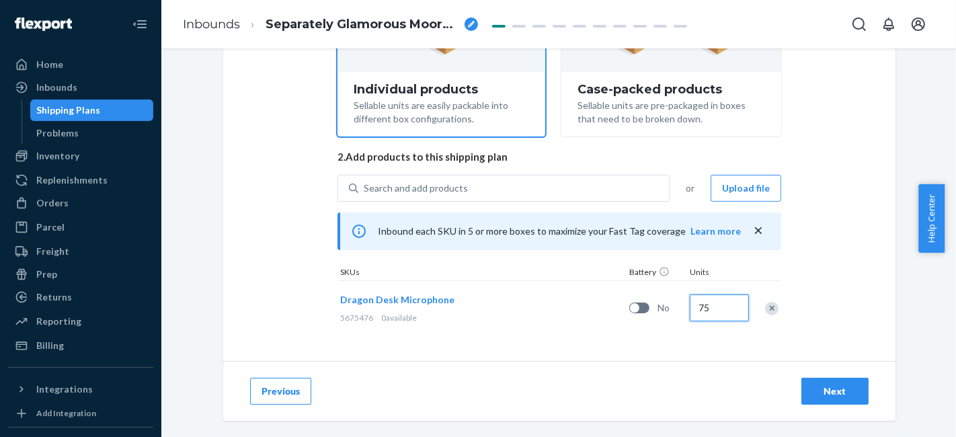
type input "75"
click at [815, 397] on div "Next" at bounding box center [835, 391] width 44 height 13
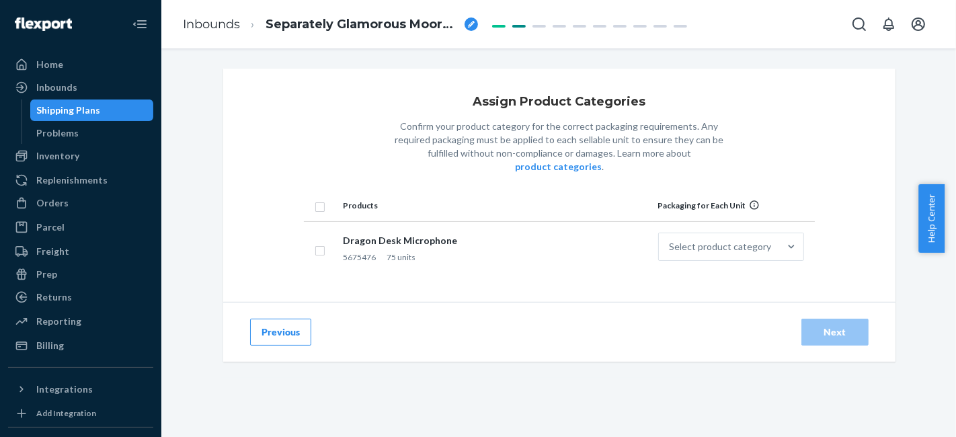
drag, startPoint x: 441, startPoint y: 318, endPoint x: 437, endPoint y: 312, distance: 6.9
click at [439, 316] on div "Previous Next" at bounding box center [559, 332] width 673 height 60
click at [372, 234] on div "Dragon Desk Microphone" at bounding box center [495, 240] width 305 height 13
click at [780, 240] on div at bounding box center [792, 246] width 24 height 13
click at [671, 240] on input "Select product category" at bounding box center [670, 246] width 1 height 13
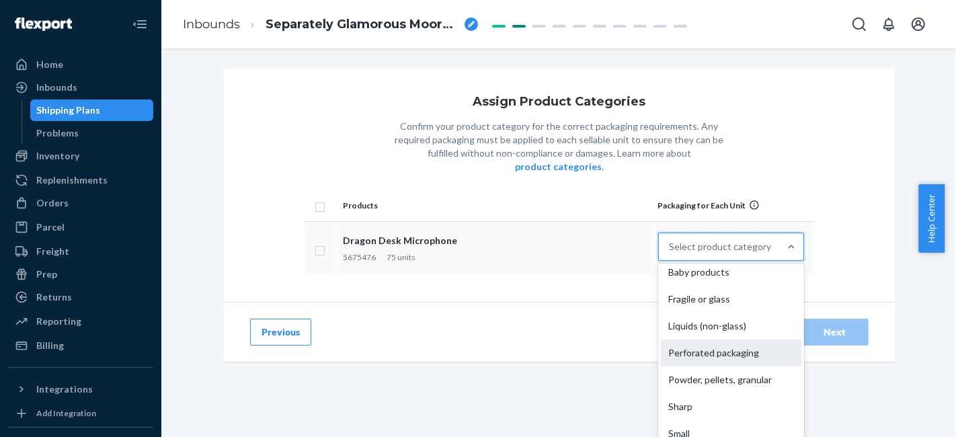
scroll to position [119, 0]
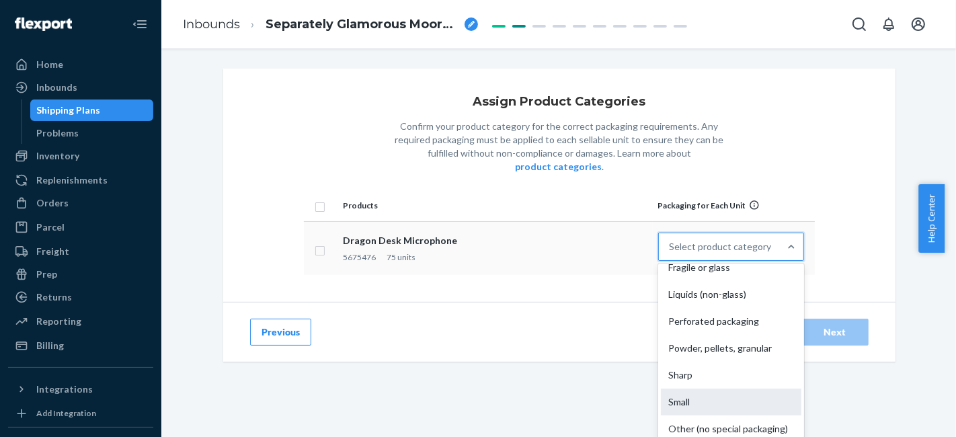
click at [736, 389] on div "Small" at bounding box center [731, 402] width 141 height 27
click at [671, 254] on input "option Small focused, 9 of 10. 10 results available. Use Up and Down to choose …" at bounding box center [670, 246] width 1 height 13
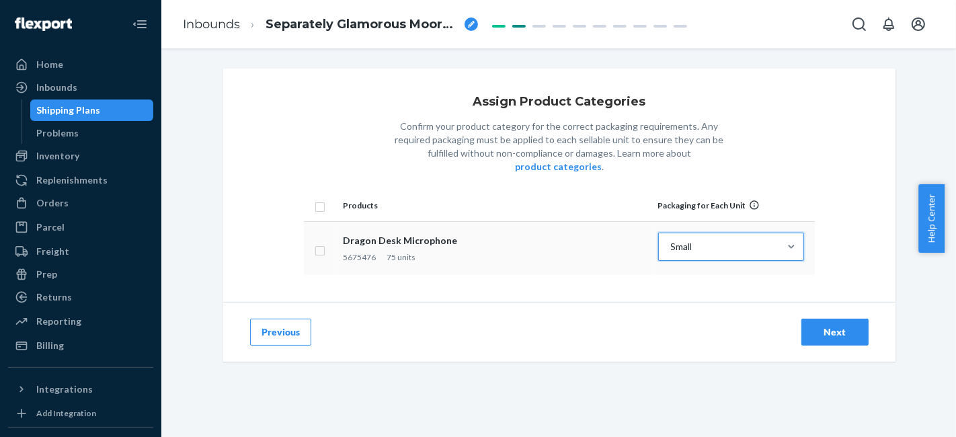
click at [315, 242] on input "checkbox" at bounding box center [320, 249] width 11 height 14
checkbox input "true"
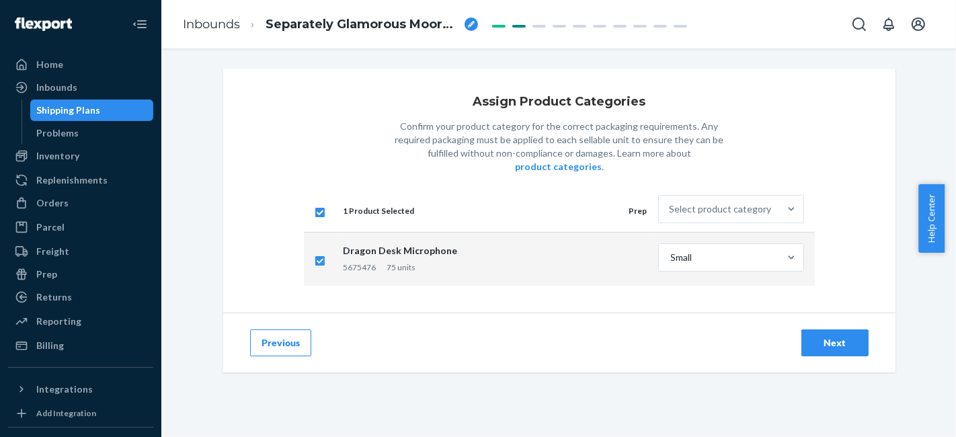
click at [828, 336] on div "Next" at bounding box center [835, 342] width 44 height 13
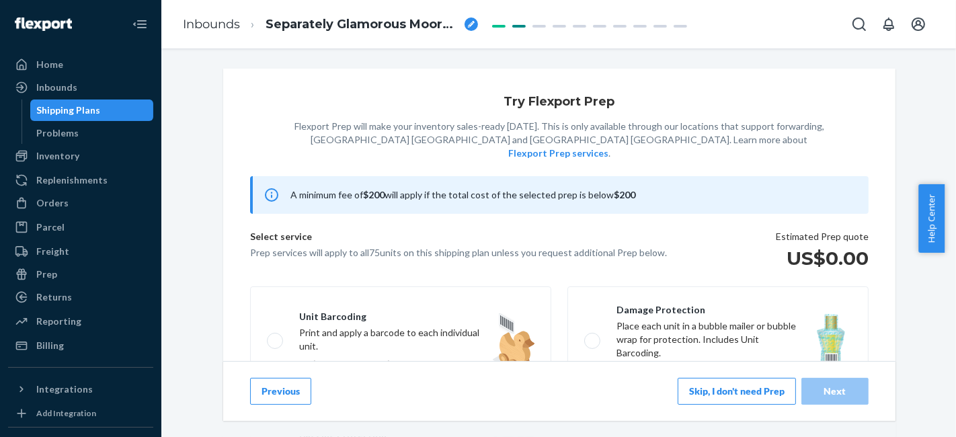
scroll to position [149, 0]
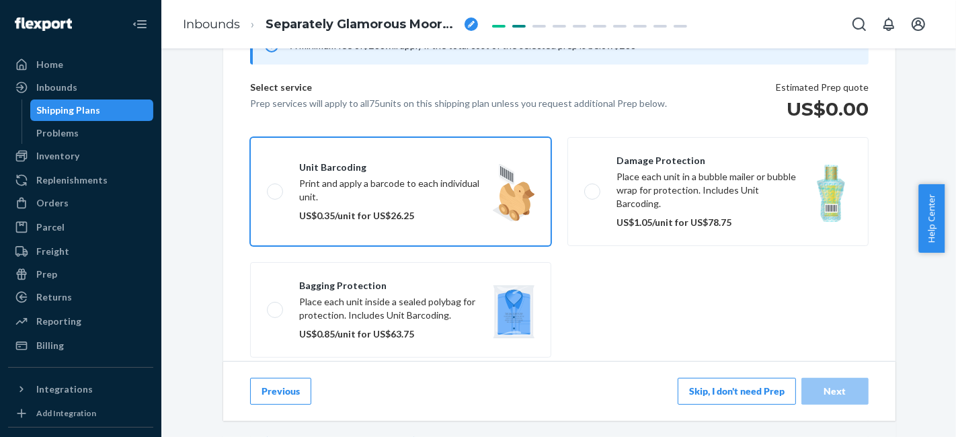
click at [496, 186] on label "Unit barcoding Print and apply a barcode to each individual unit. US$0.35/unit …" at bounding box center [400, 191] width 301 height 109
click at [276, 187] on input "Unit barcoding Print and apply a barcode to each individual unit. US$0.35/unit …" at bounding box center [271, 191] width 9 height 9
checkbox input "true"
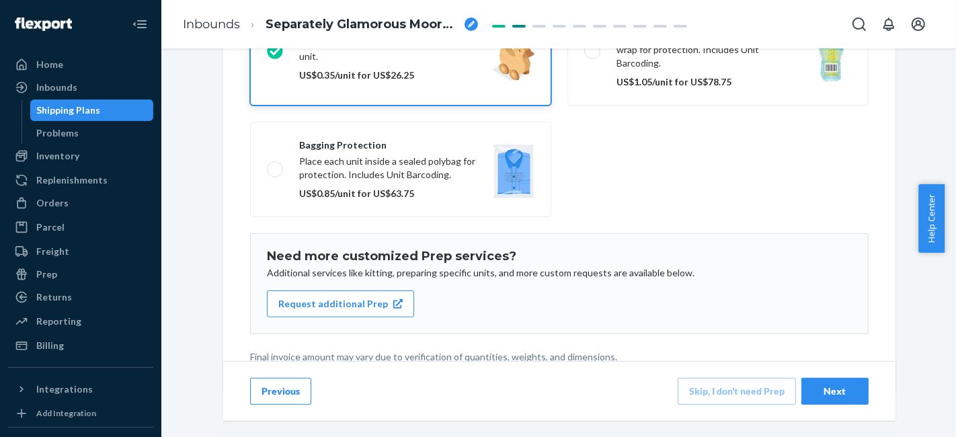
click at [841, 390] on div "Next" at bounding box center [835, 391] width 44 height 13
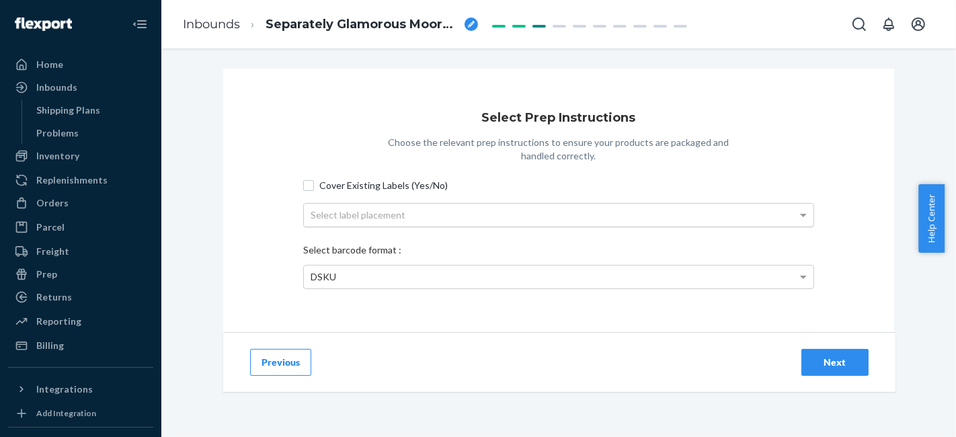
click at [637, 203] on div "Cover Existing Labels (Yes/No) Select label placement" at bounding box center [558, 203] width 511 height 59
click at [641, 214] on div "Select label placement" at bounding box center [559, 215] width 510 height 23
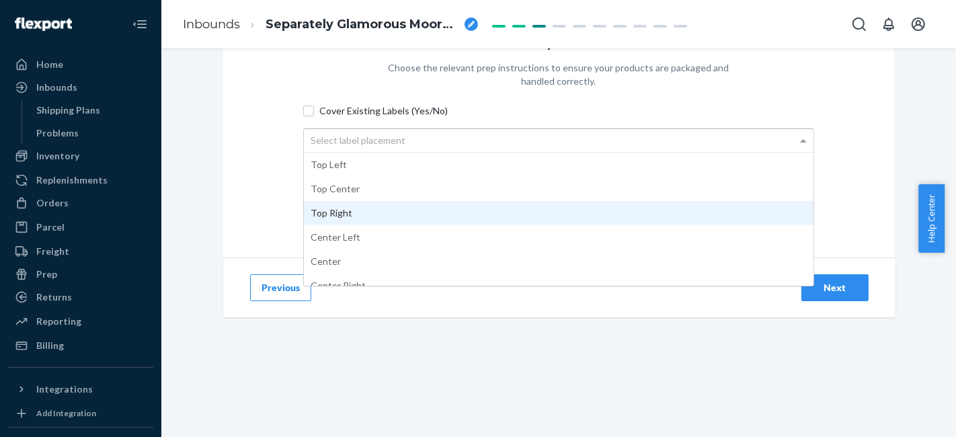
scroll to position [75, 0]
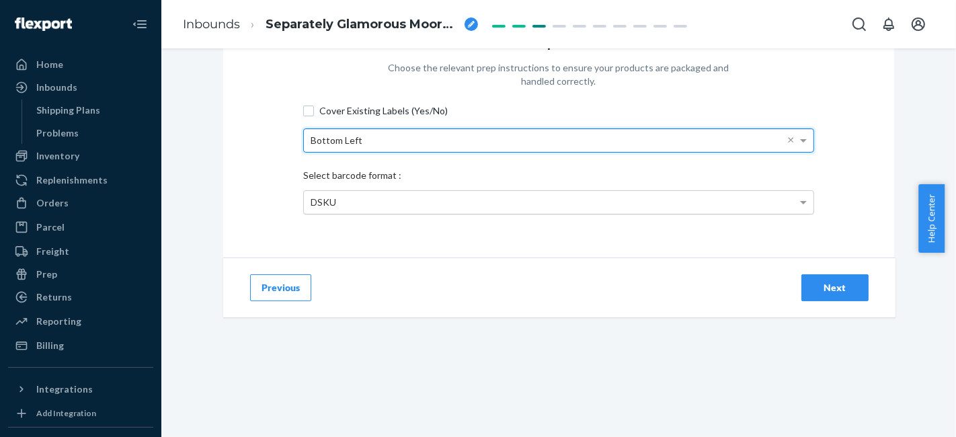
click at [621, 209] on div "DSKU" at bounding box center [559, 202] width 510 height 23
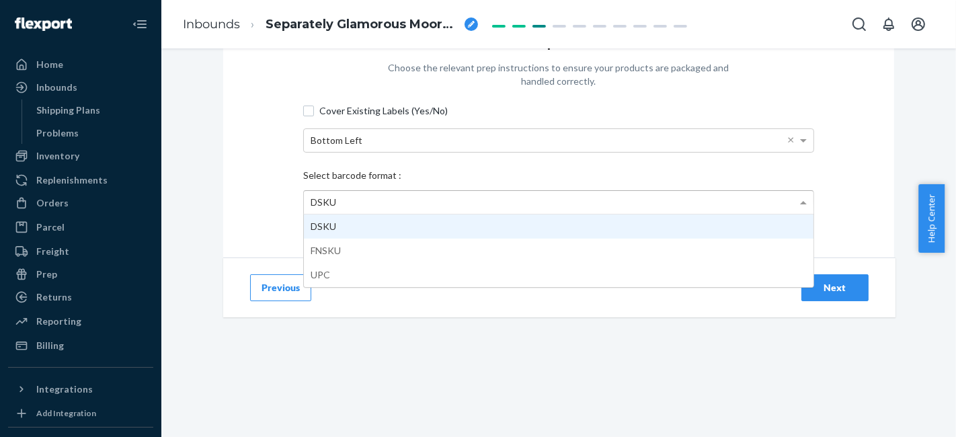
click at [621, 209] on div "DSKU" at bounding box center [559, 202] width 510 height 23
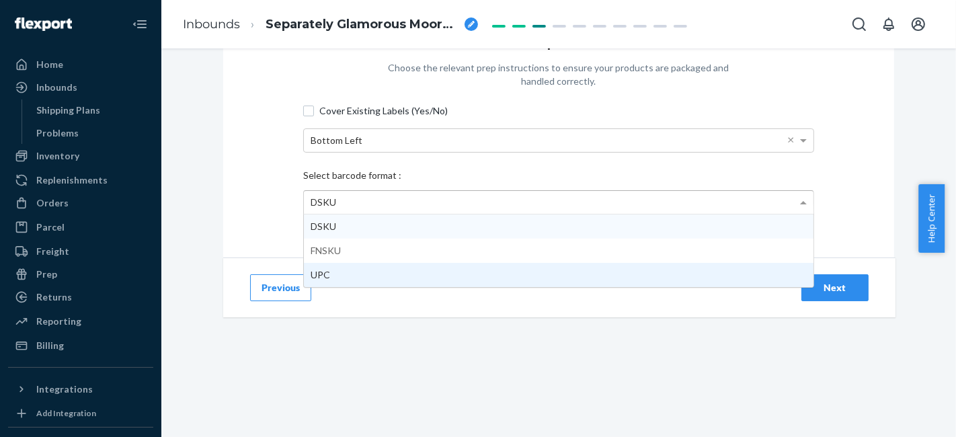
click at [843, 291] on div "Next" at bounding box center [835, 287] width 44 height 13
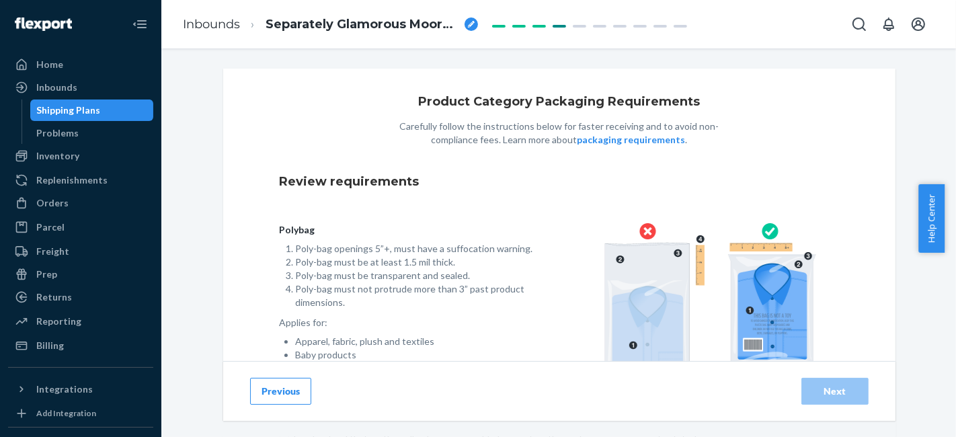
scroll to position [145, 0]
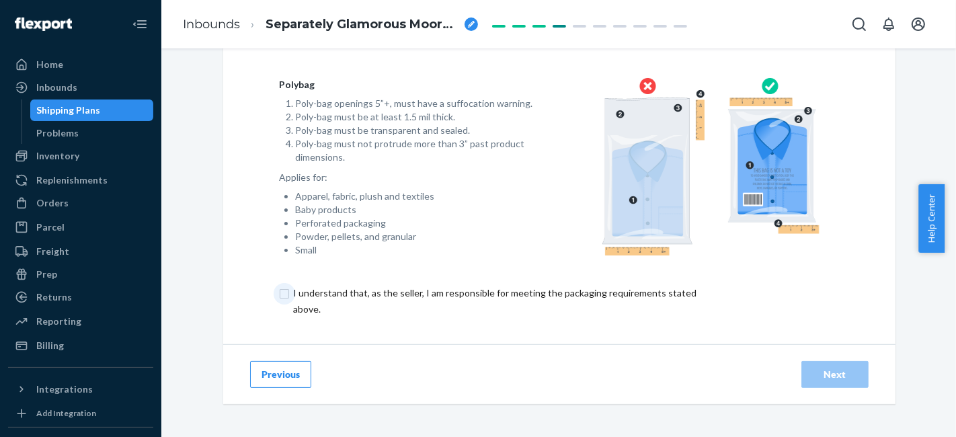
click at [280, 290] on input "checkbox" at bounding box center [502, 301] width 447 height 32
checkbox input "true"
click at [814, 371] on div "Next" at bounding box center [835, 374] width 44 height 13
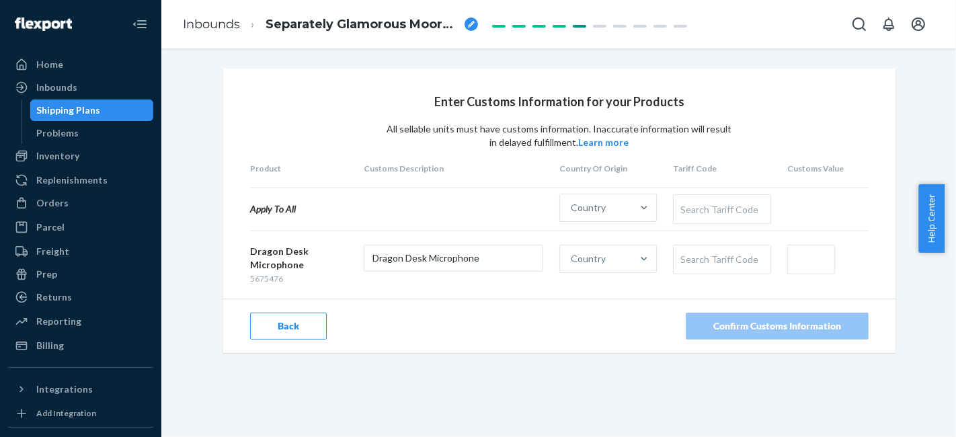
click at [689, 207] on div "Search Tariff Code" at bounding box center [722, 209] width 96 height 28
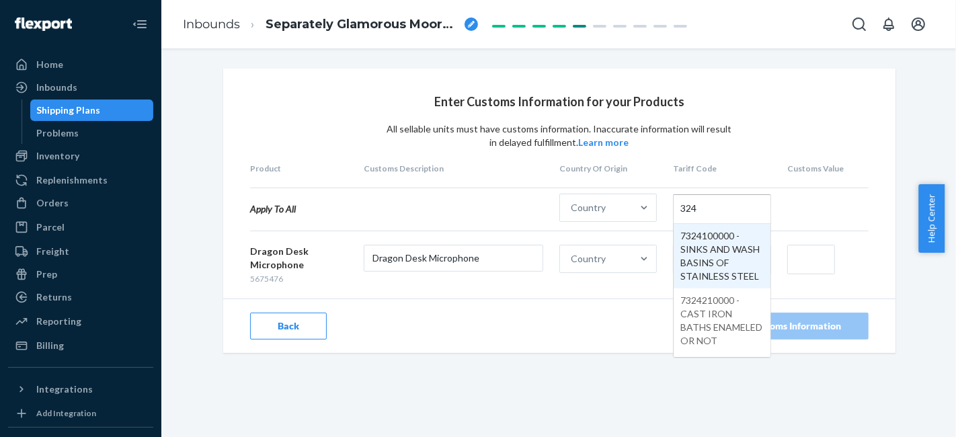
type input "324"
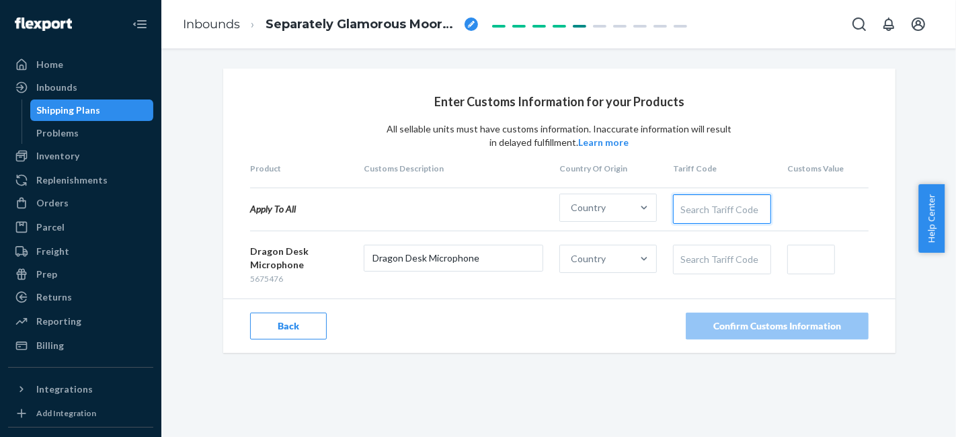
click at [710, 212] on div "Search Tariff Code" at bounding box center [722, 209] width 96 height 28
type input "34"
click at [606, 266] on div "Country" at bounding box center [596, 258] width 72 height 27
click at [572, 266] on input "Country" at bounding box center [571, 258] width 1 height 13
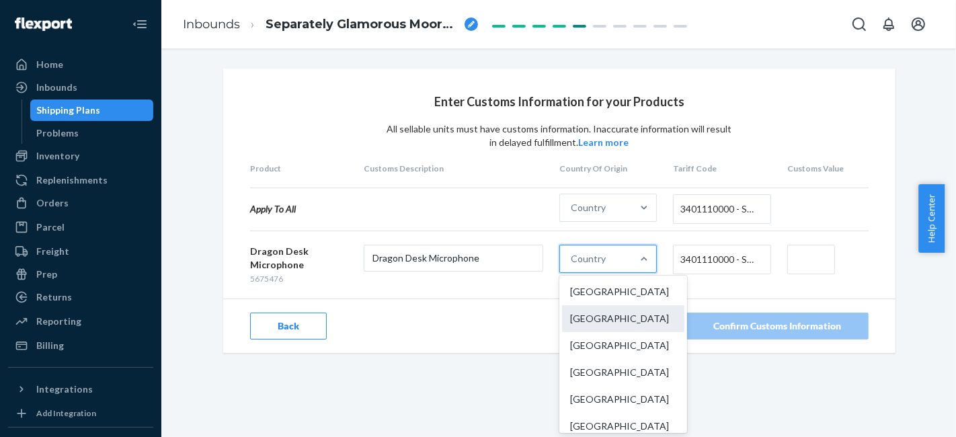
click at [606, 315] on div "[GEOGRAPHIC_DATA]" at bounding box center [623, 318] width 122 height 27
click at [572, 266] on input "option China focused, 2 of 249. 249 results available. Use Up and Down to choos…" at bounding box center [571, 258] width 1 height 13
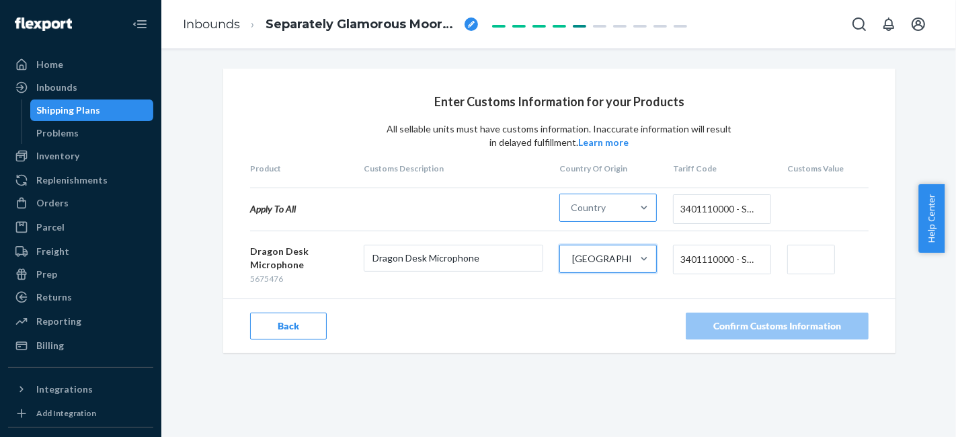
click at [619, 206] on div "Country" at bounding box center [596, 207] width 72 height 27
click at [572, 206] on input "Country" at bounding box center [571, 207] width 1 height 13
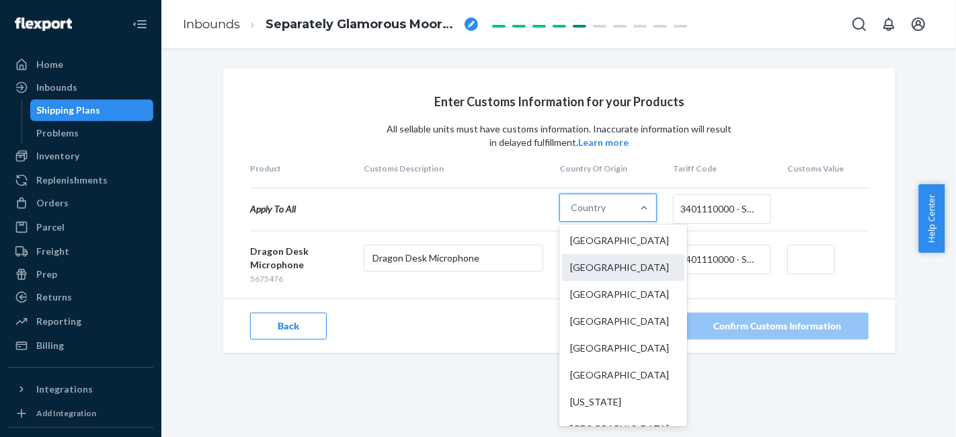
click at [615, 268] on div "[GEOGRAPHIC_DATA]" at bounding box center [623, 267] width 122 height 27
click at [572, 215] on input "option China focused, 2 of 249. 249 results available. Use Up and Down to choos…" at bounding box center [571, 207] width 1 height 13
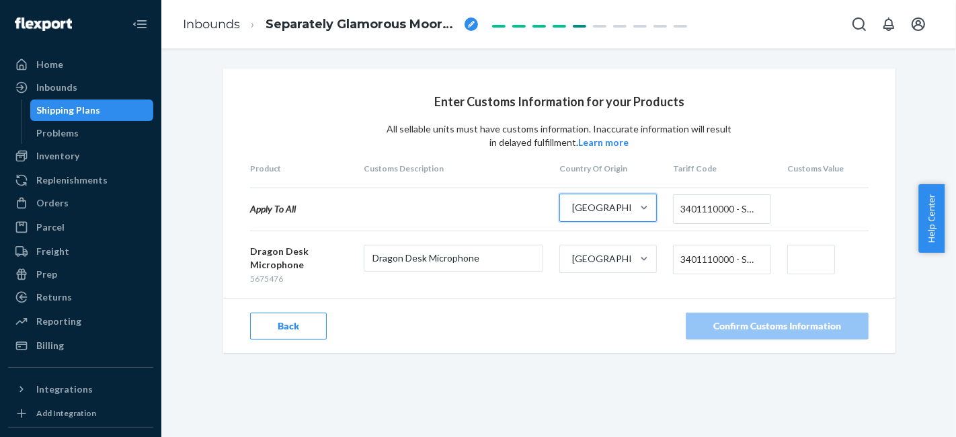
click at [808, 266] on input "text" at bounding box center [812, 260] width 48 height 30
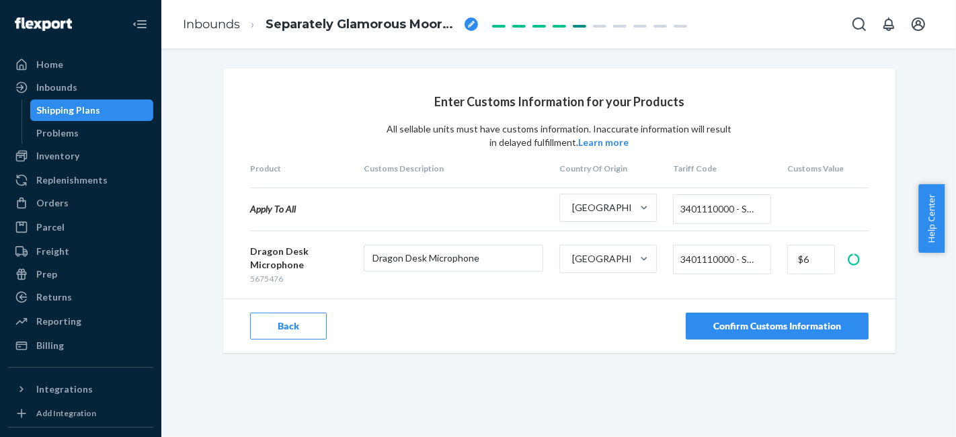
drag, startPoint x: 570, startPoint y: 327, endPoint x: 577, endPoint y: 328, distance: 6.9
click at [571, 327] on div "Back Confirm Customs Information" at bounding box center [559, 326] width 673 height 54
click at [809, 256] on input "$6" at bounding box center [812, 260] width 48 height 30
type input "$6.7"
click at [805, 404] on div "Enter Customs Information for your Products All sellable units must have custom…" at bounding box center [558, 242] width 795 height 389
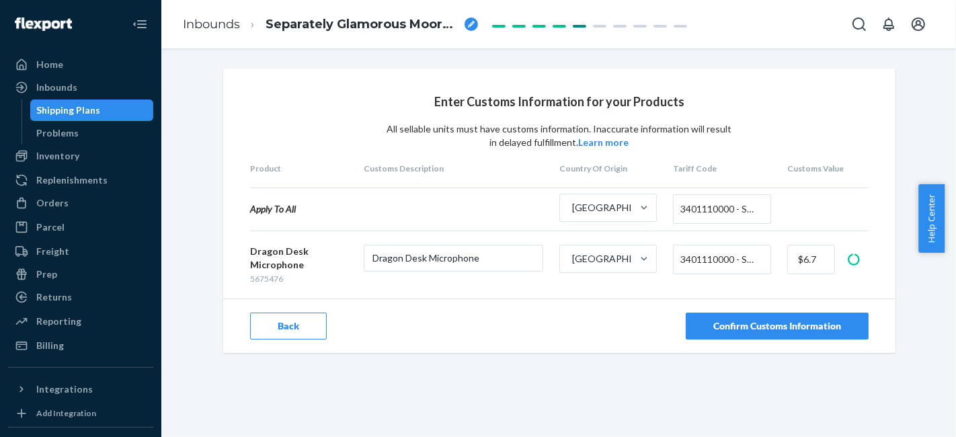
click at [796, 333] on button "Confirm Customs Information" at bounding box center [777, 326] width 183 height 27
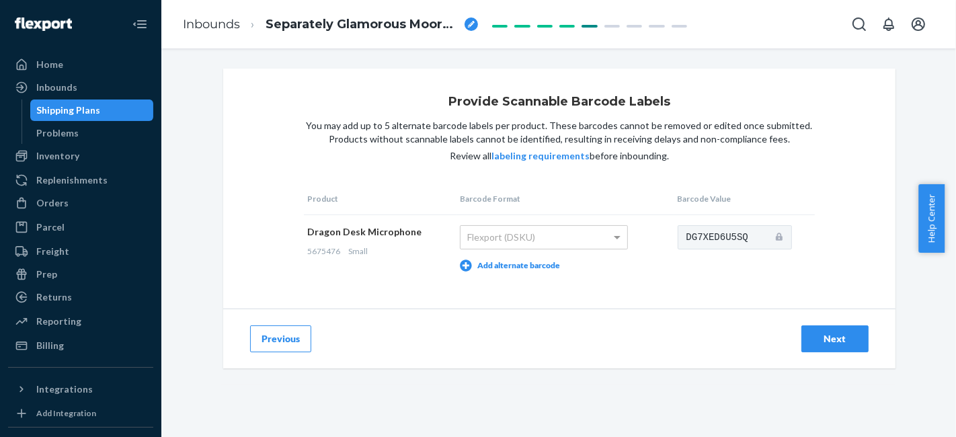
click at [815, 328] on button "Next" at bounding box center [835, 339] width 67 height 27
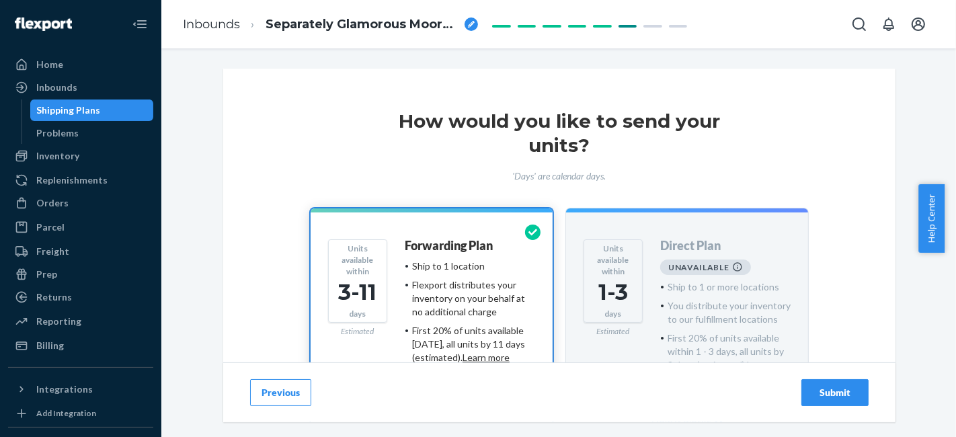
scroll to position [141, 0]
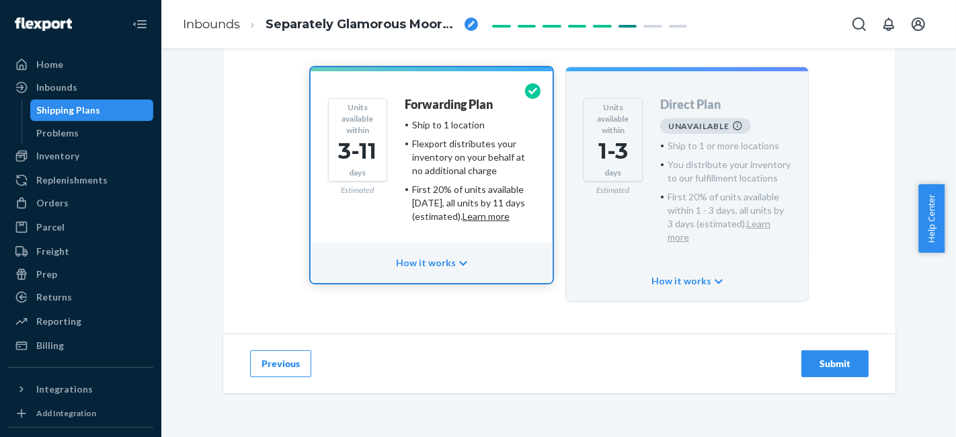
click at [851, 365] on div "Previous Submit" at bounding box center [559, 364] width 673 height 60
click at [825, 358] on button "Submit" at bounding box center [835, 363] width 67 height 27
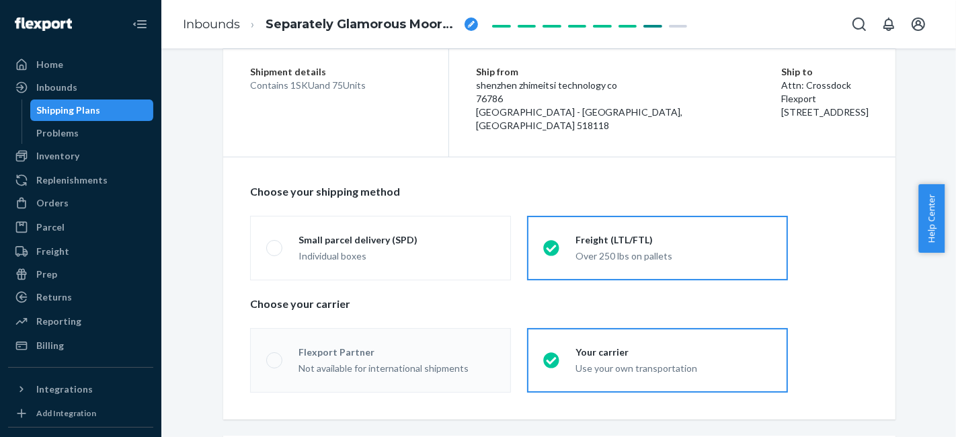
scroll to position [149, 0]
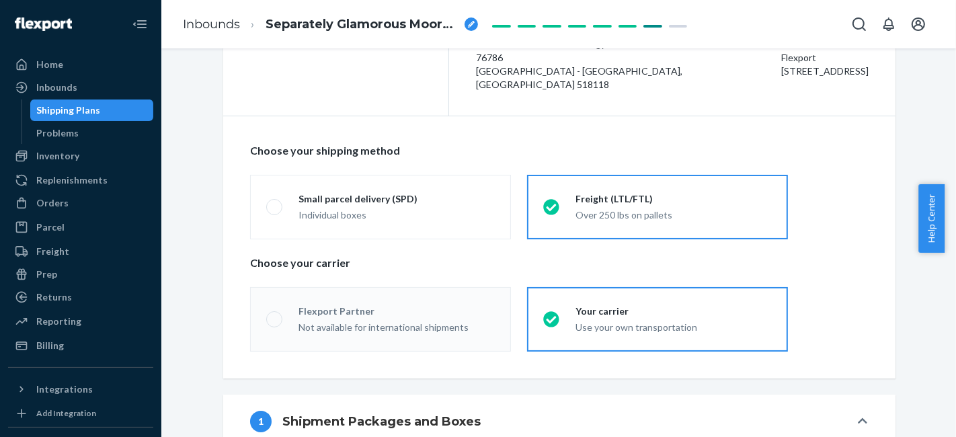
radio input "true"
radio input "false"
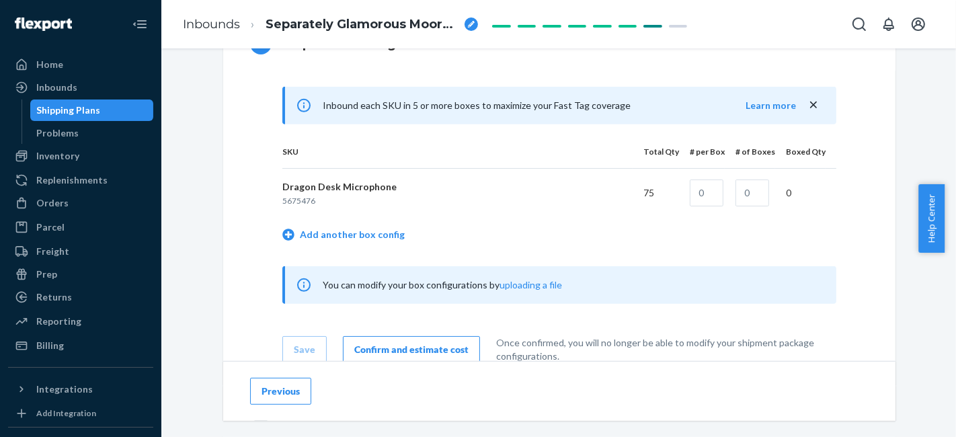
scroll to position [523, 0]
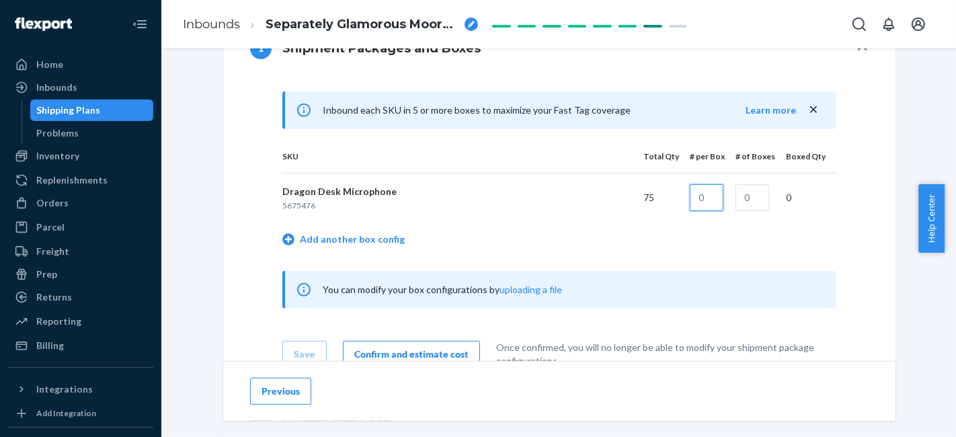
drag, startPoint x: 714, startPoint y: 202, endPoint x: 636, endPoint y: 211, distance: 78.5
click at [636, 211] on tr "Dragon Desk Microphone 5675476 75 0" at bounding box center [559, 197] width 554 height 49
type input "75"
click at [743, 200] on input "text" at bounding box center [753, 197] width 34 height 27
type input "1"
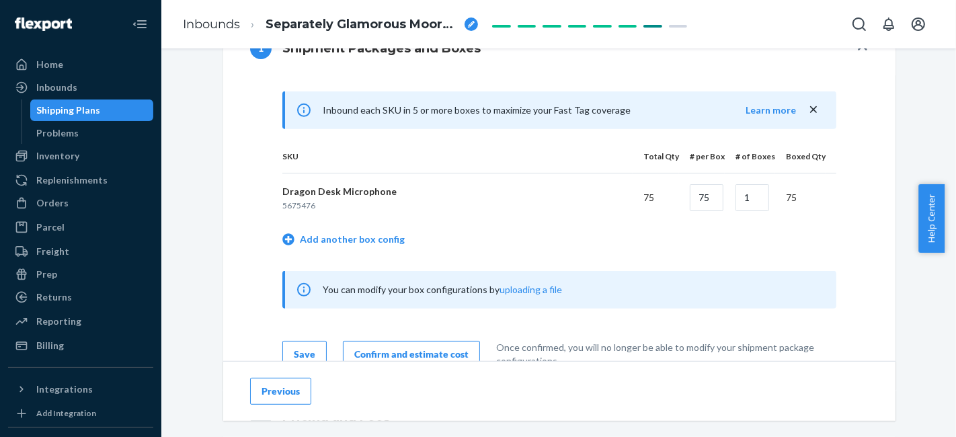
click at [693, 240] on td "Add another box config" at bounding box center [559, 241] width 554 height 38
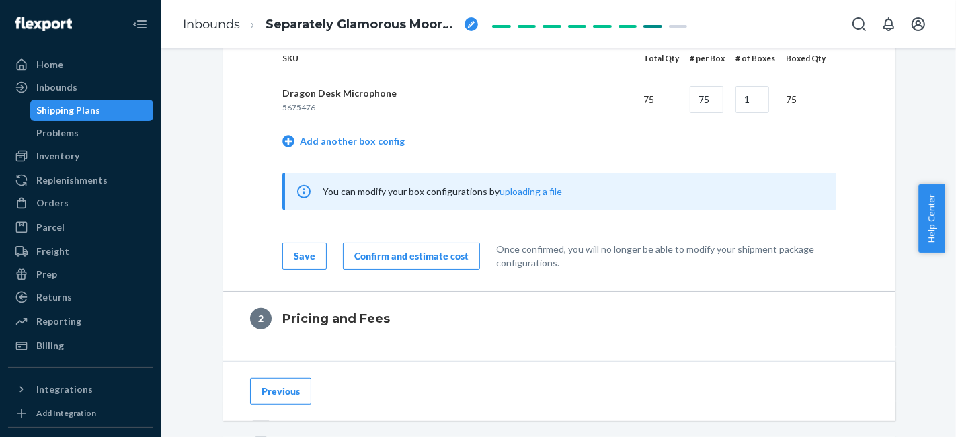
scroll to position [673, 0]
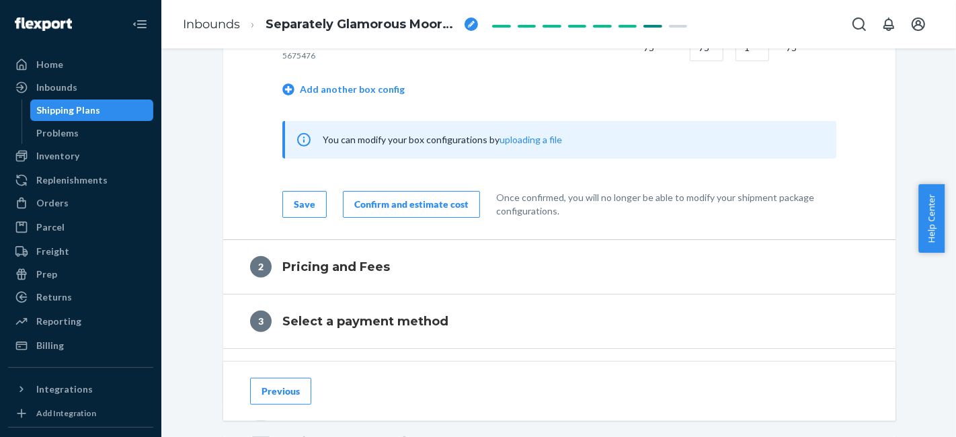
click at [298, 215] on button "Save" at bounding box center [304, 204] width 44 height 27
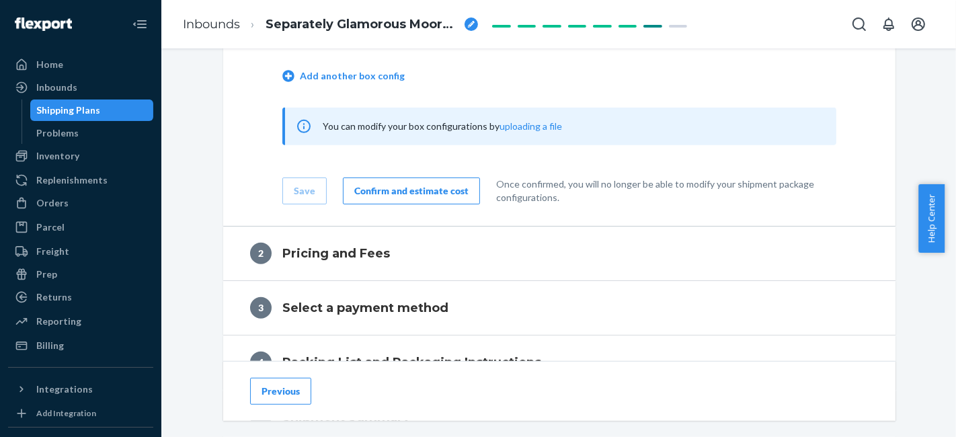
scroll to position [695, 0]
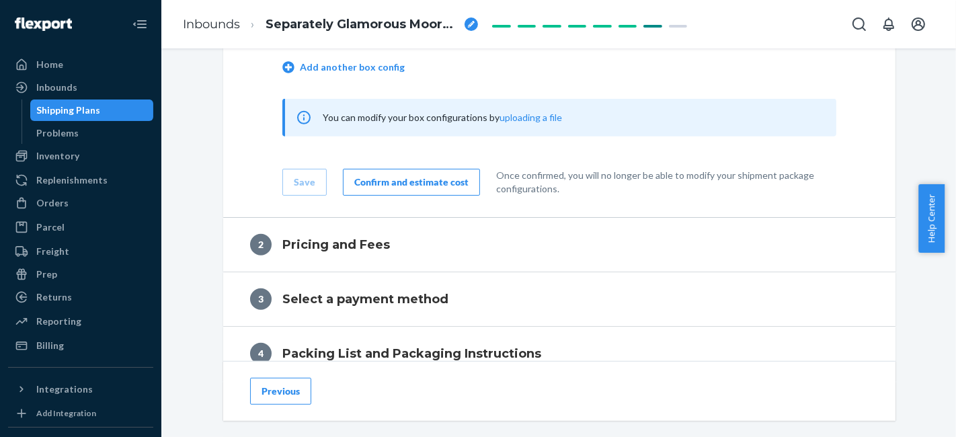
click at [450, 189] on div "Confirm and estimate cost" at bounding box center [411, 182] width 114 height 13
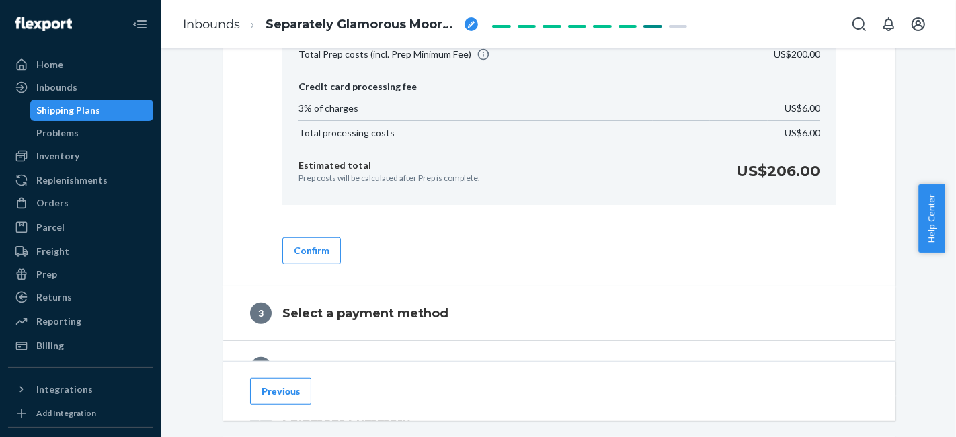
scroll to position [769, 0]
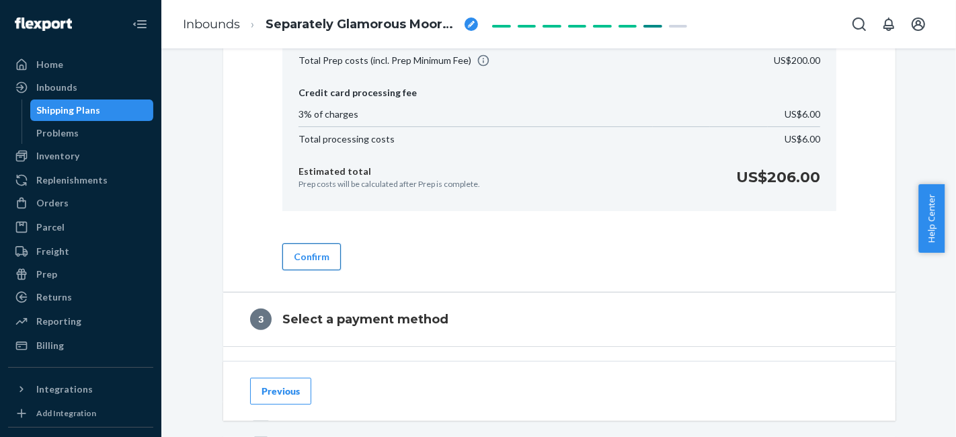
click at [316, 248] on button "Confirm" at bounding box center [311, 256] width 59 height 27
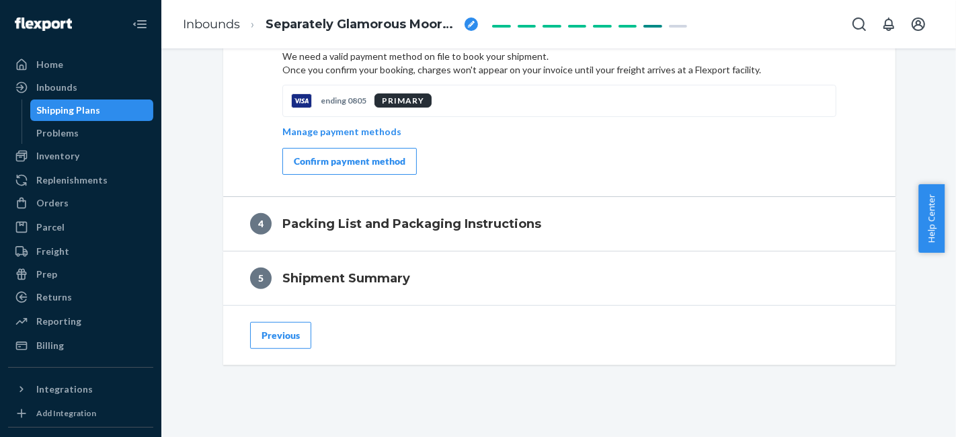
click at [351, 155] on div "Confirm payment method" at bounding box center [350, 161] width 112 height 13
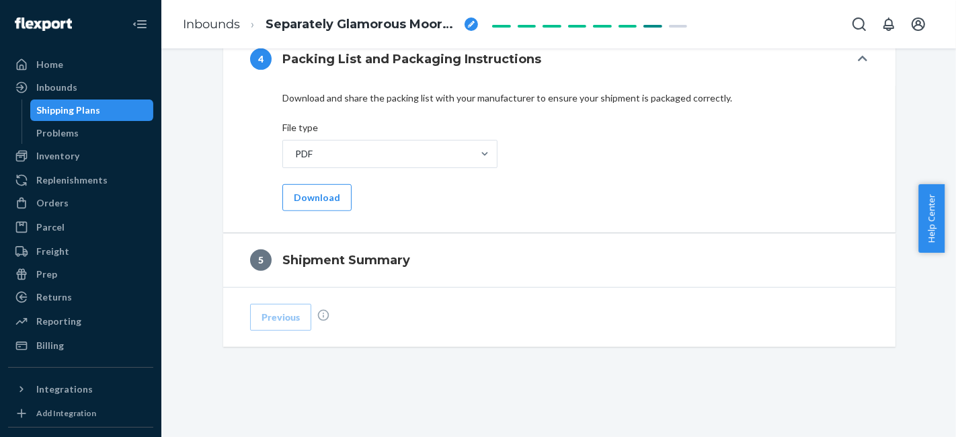
scroll to position [677, 0]
click at [311, 204] on button "Download" at bounding box center [316, 197] width 69 height 27
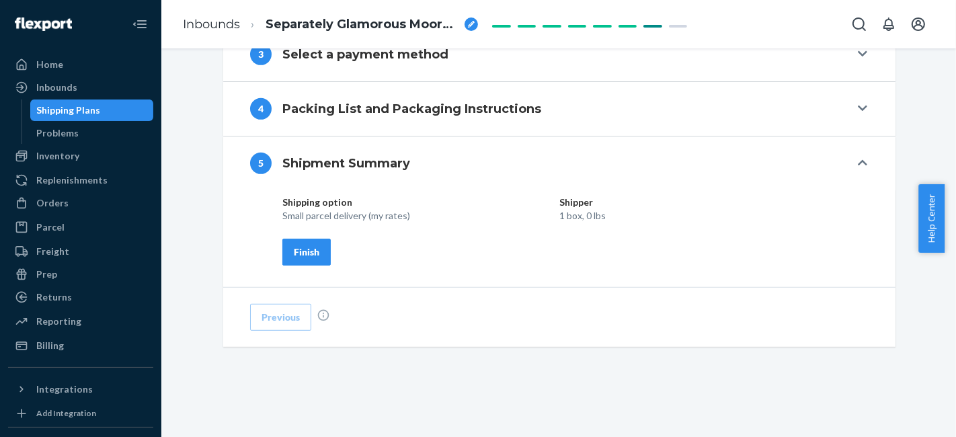
scroll to position [628, 0]
click at [307, 256] on div "Finish" at bounding box center [307, 251] width 26 height 13
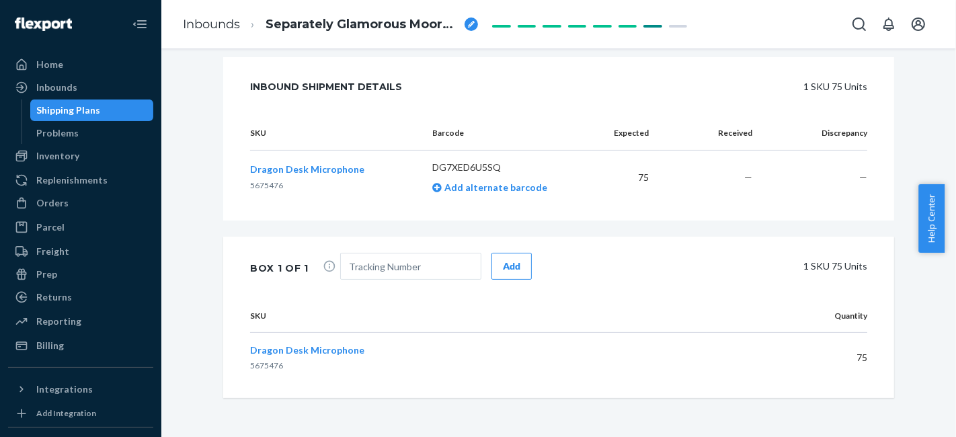
scroll to position [556, 0]
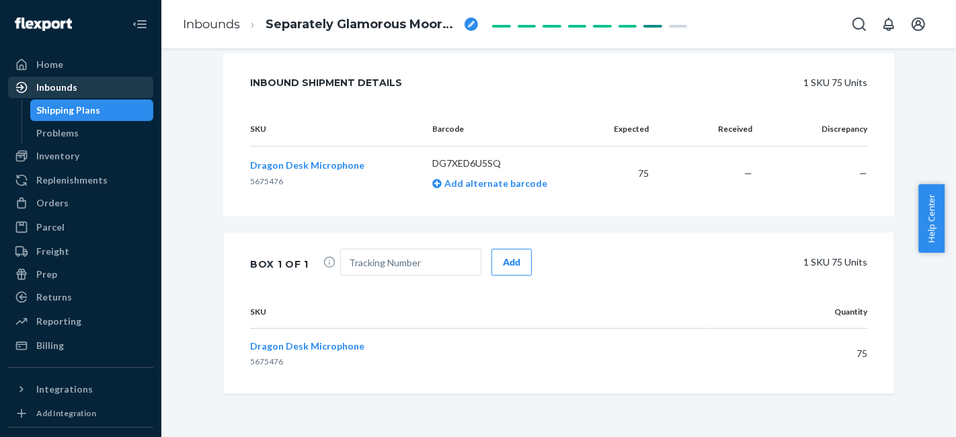
click at [76, 96] on div "Inbounds" at bounding box center [80, 87] width 143 height 19
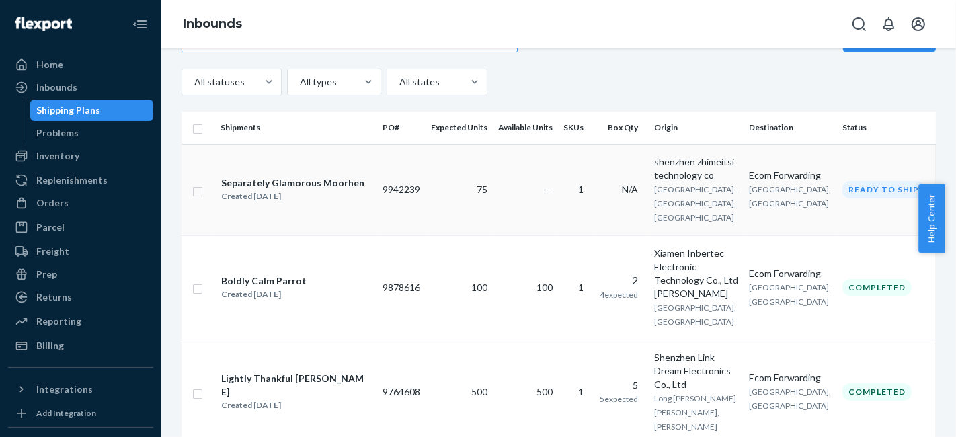
scroll to position [149, 0]
